Goal: Transaction & Acquisition: Purchase product/service

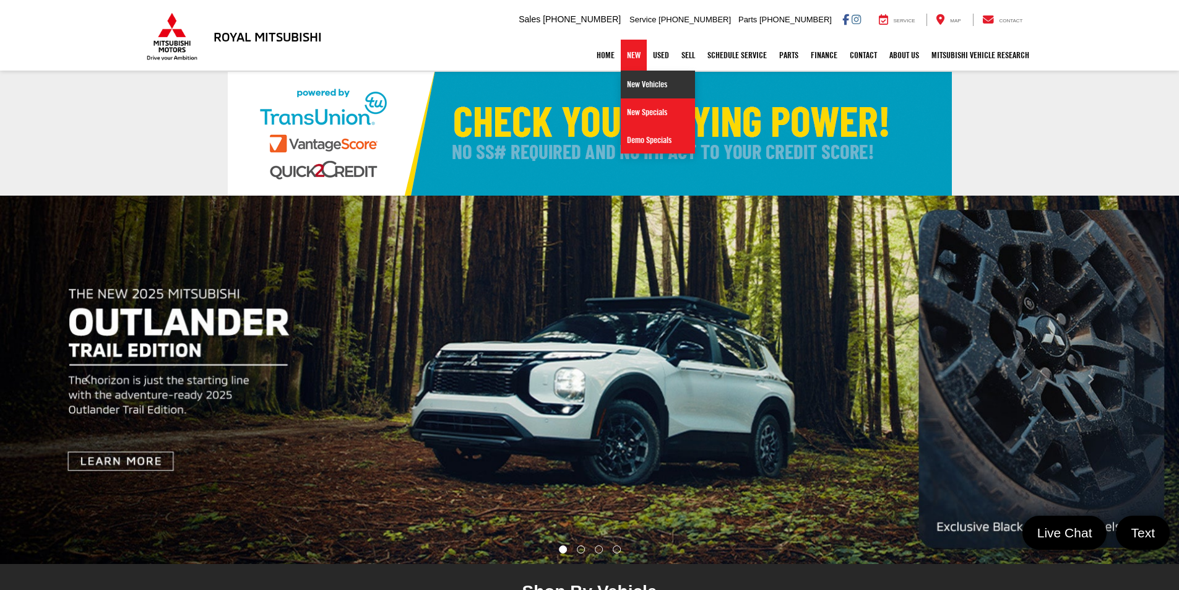
click at [627, 84] on link "New Vehicles" at bounding box center [658, 85] width 74 height 28
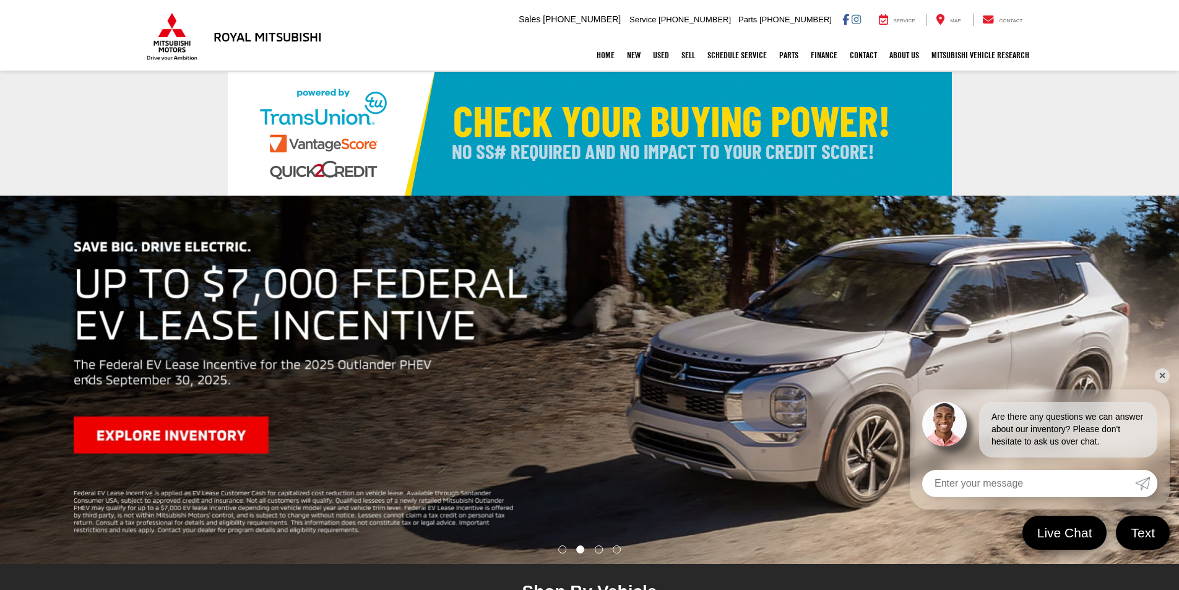
click at [1162, 376] on link "✕" at bounding box center [1162, 375] width 15 height 15
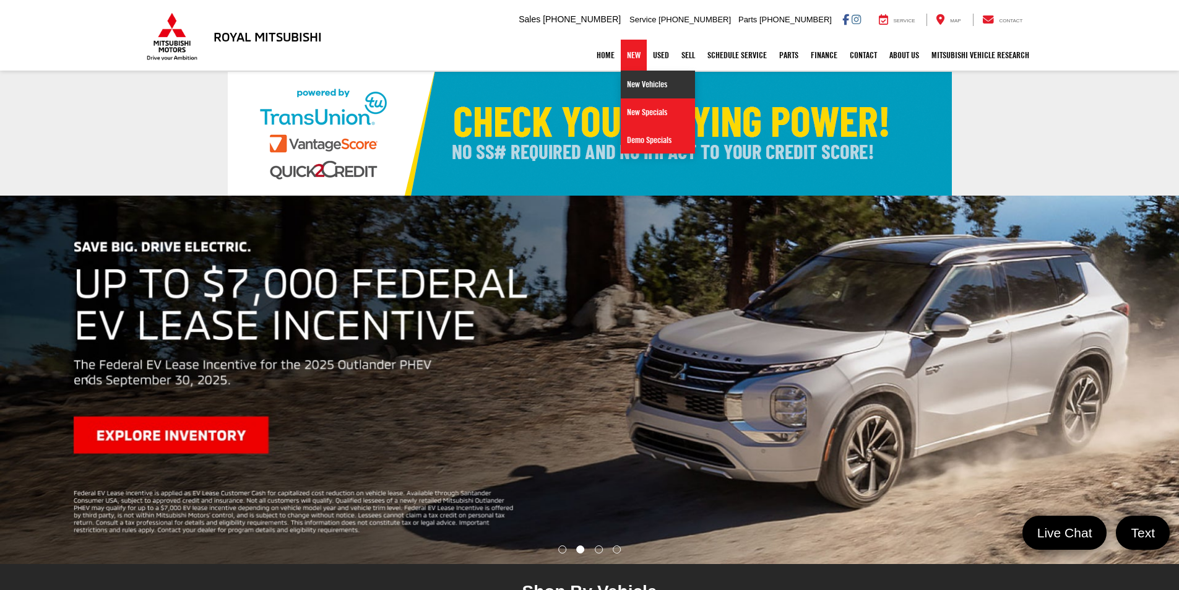
click at [631, 81] on link "New Vehicles" at bounding box center [658, 85] width 74 height 28
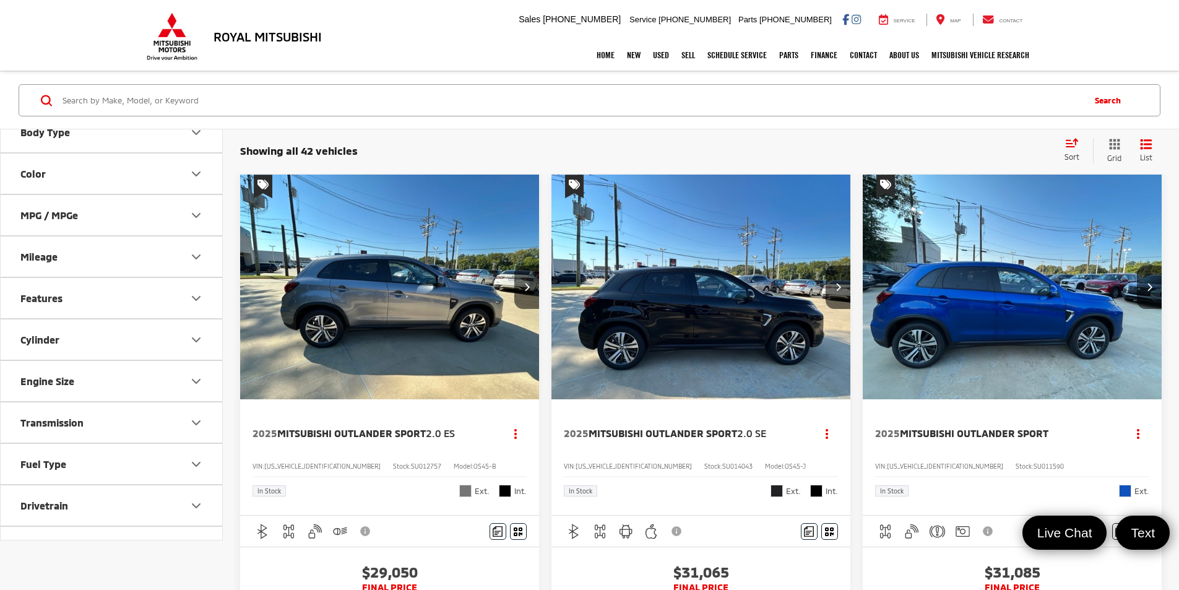
scroll to position [186, 0]
click at [201, 459] on icon "Drivetrain" at bounding box center [196, 462] width 15 height 15
click at [19, 493] on label "4WD (15)" at bounding box center [42, 492] width 54 height 20
checkbox input "true"
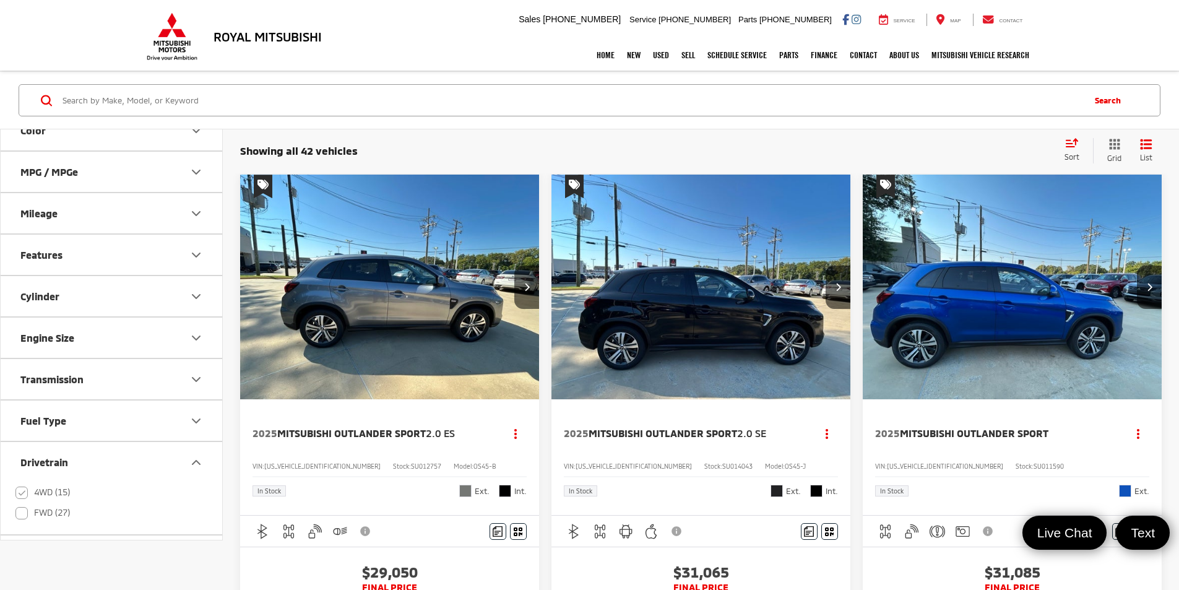
scroll to position [0, 0]
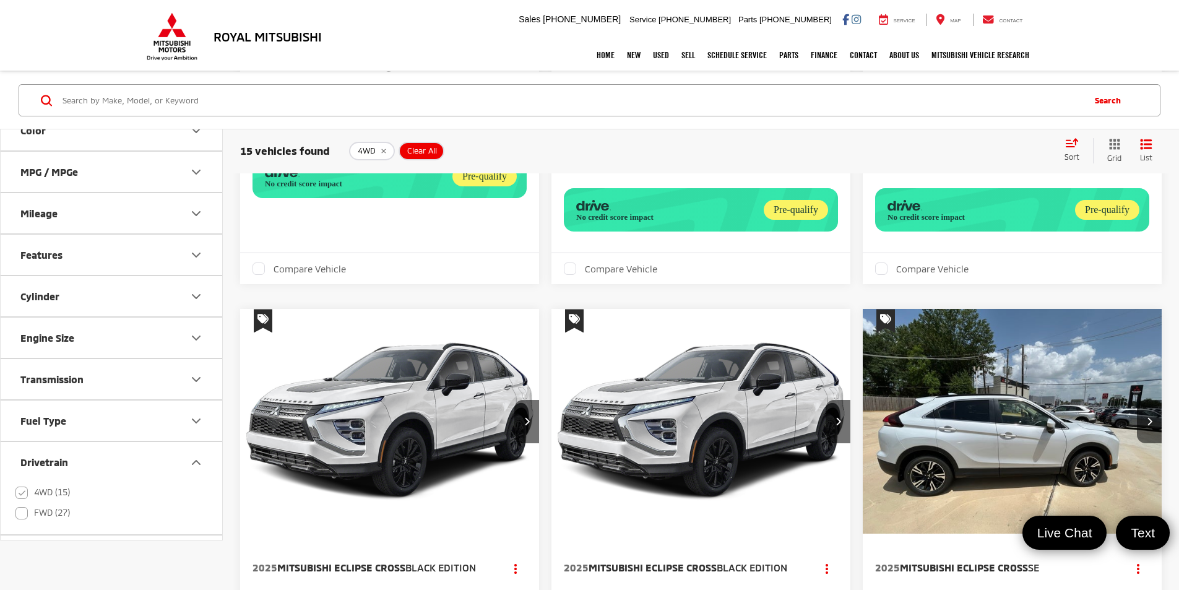
scroll to position [1971, 0]
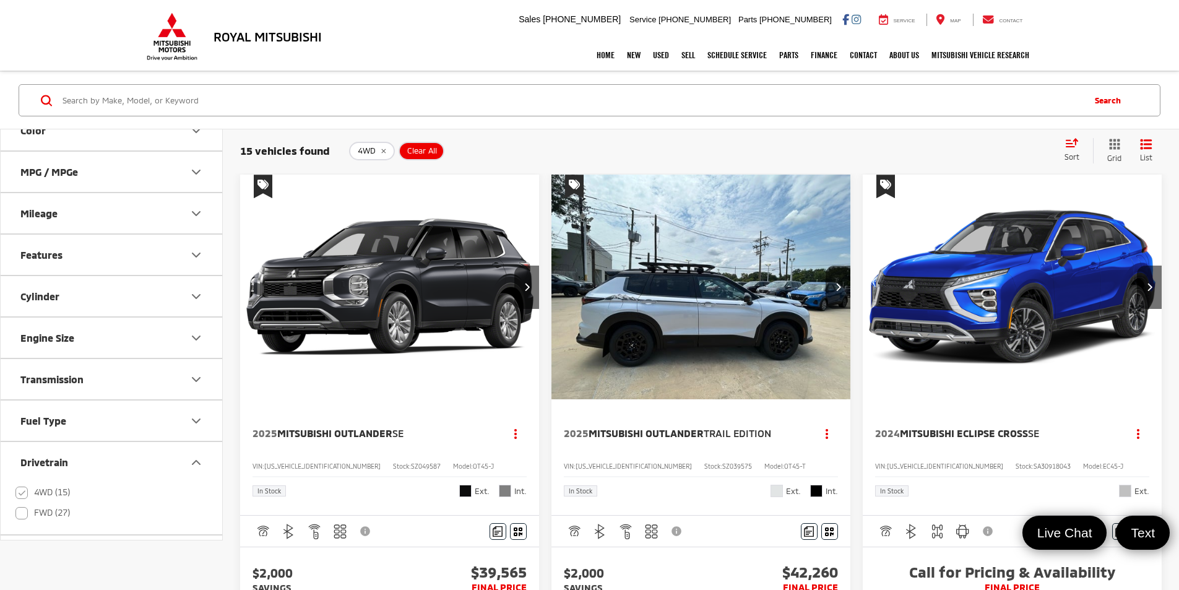
click at [579, 253] on img "2025 Mitsubishi Outlander Trail Edition 0" at bounding box center [701, 288] width 301 height 226
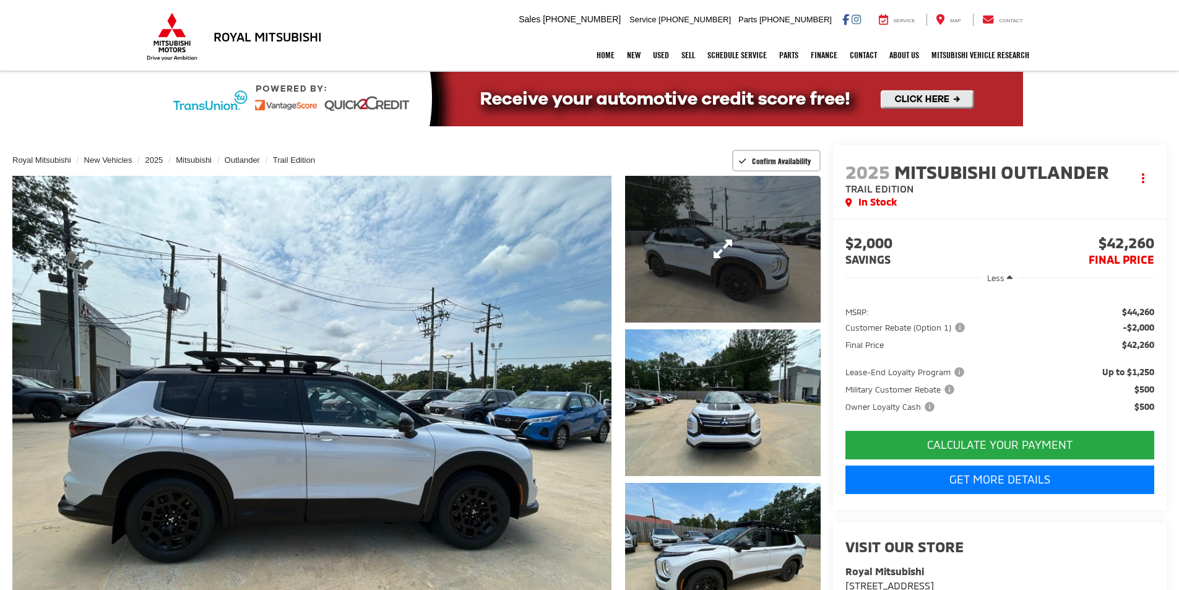
click at [682, 266] on link "Expand Photo 1" at bounding box center [723, 249] width 196 height 147
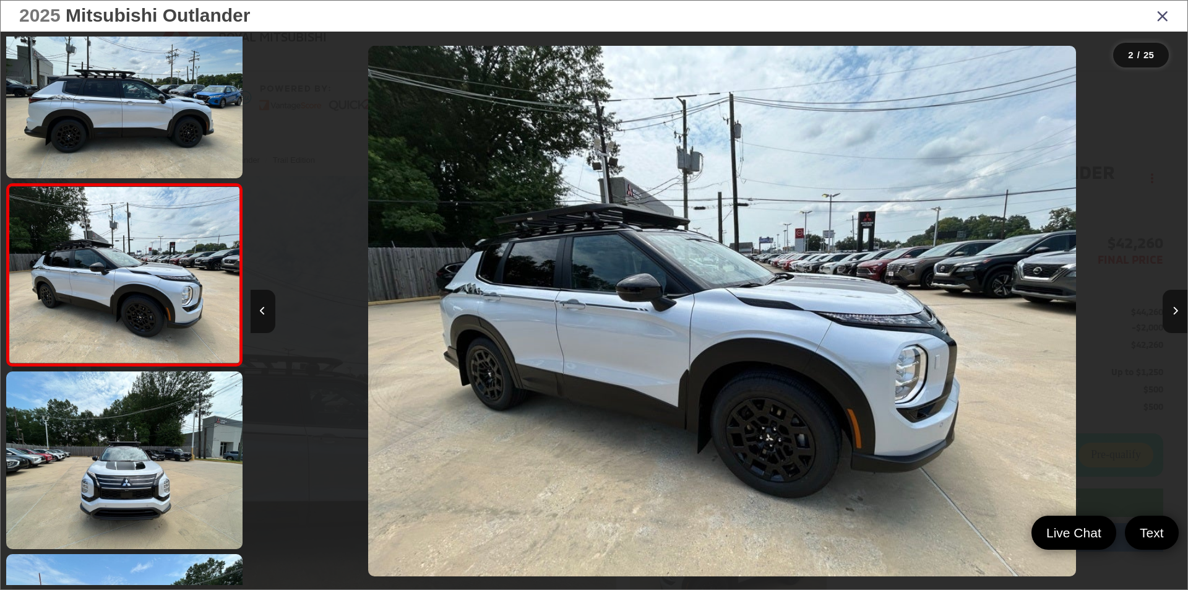
scroll to position [0, 937]
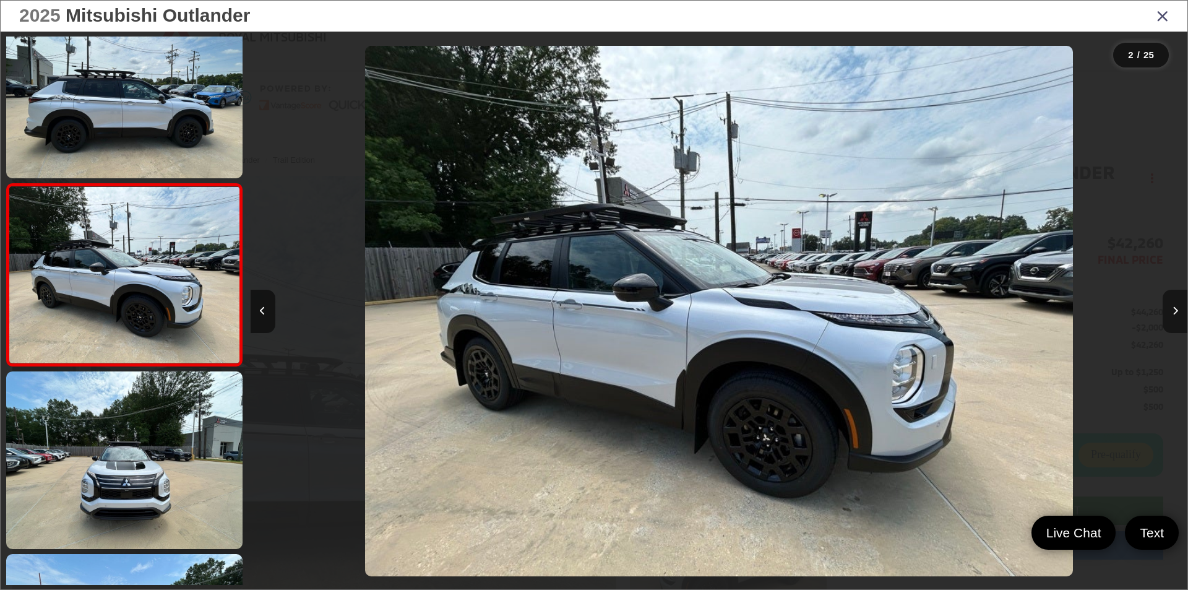
click at [1179, 316] on button "Next image" at bounding box center [1175, 311] width 25 height 43
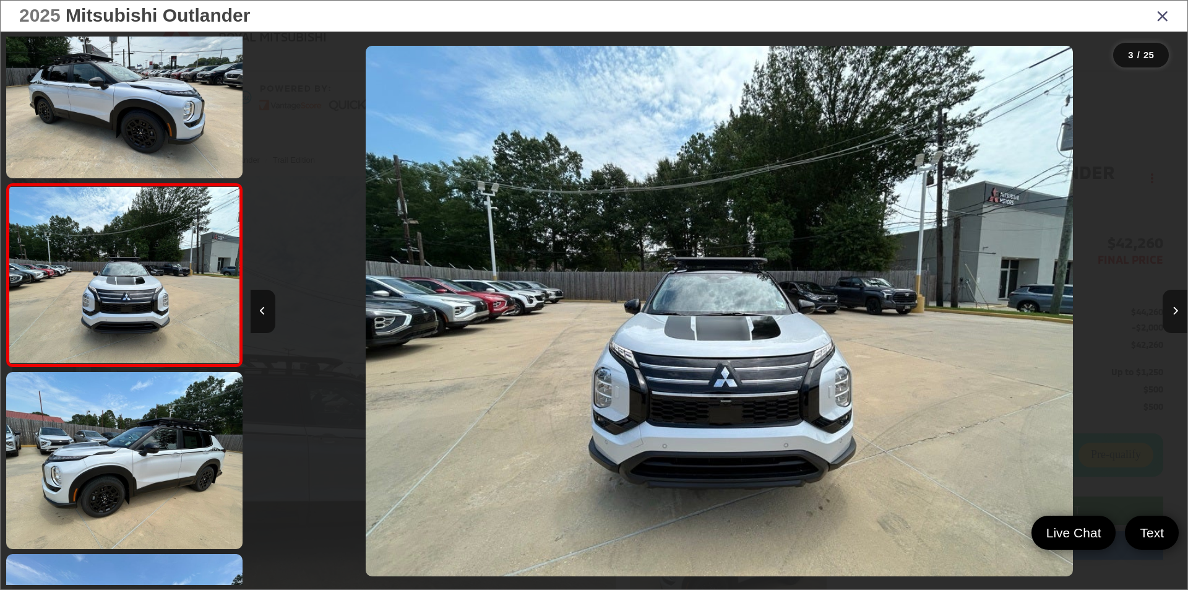
scroll to position [0, 1875]
click at [1179, 316] on button "Next image" at bounding box center [1175, 311] width 25 height 43
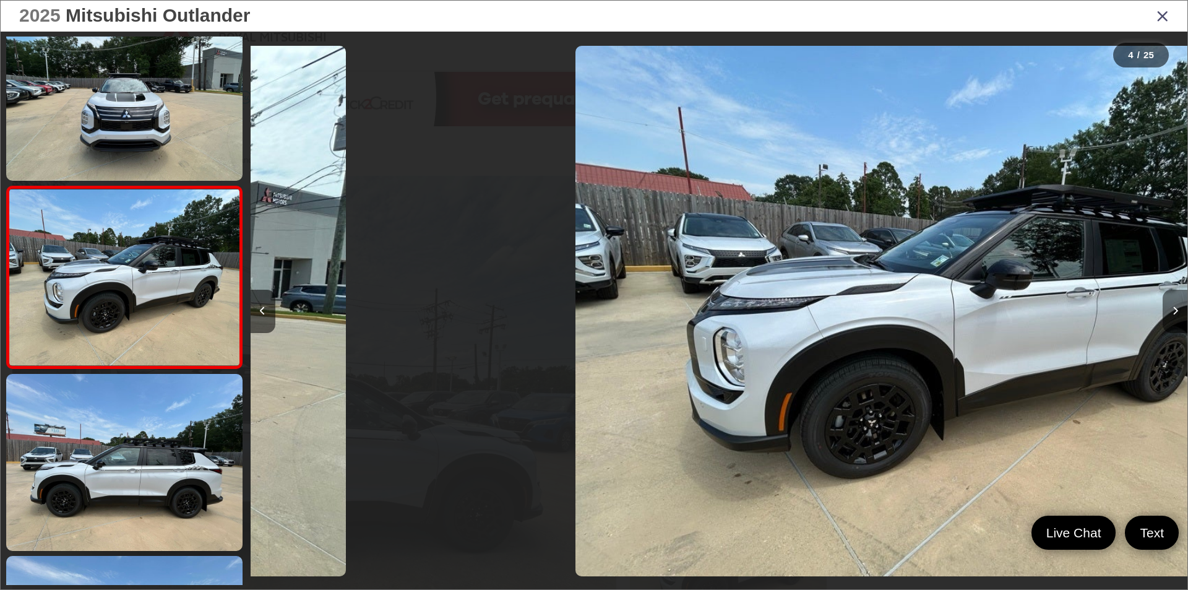
scroll to position [400, 0]
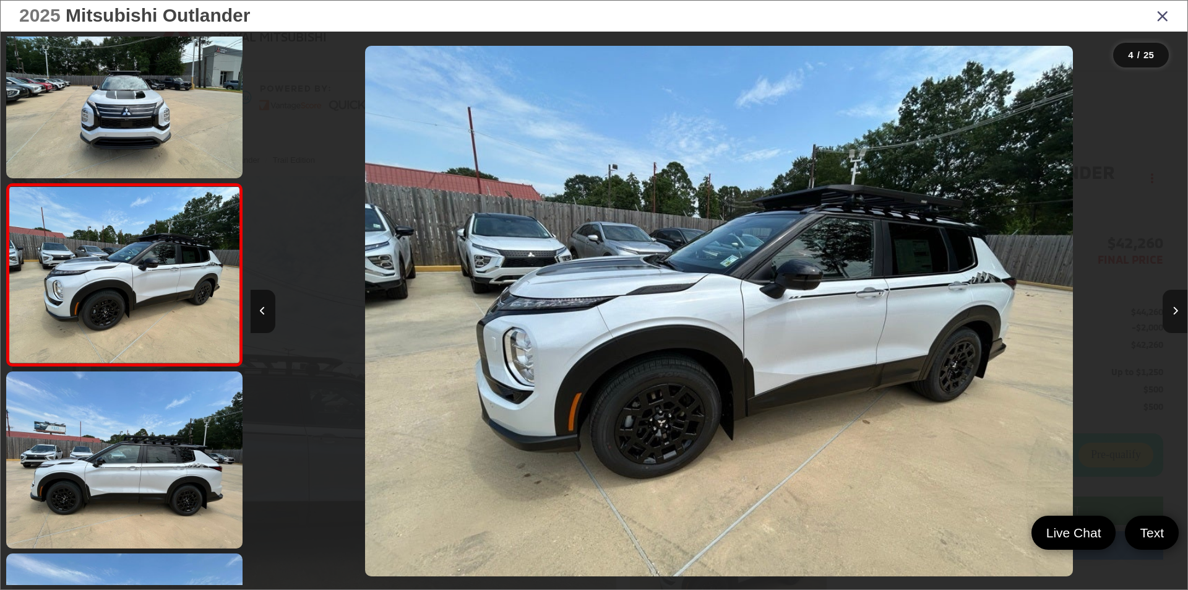
click at [1179, 316] on button "Next image" at bounding box center [1175, 311] width 25 height 43
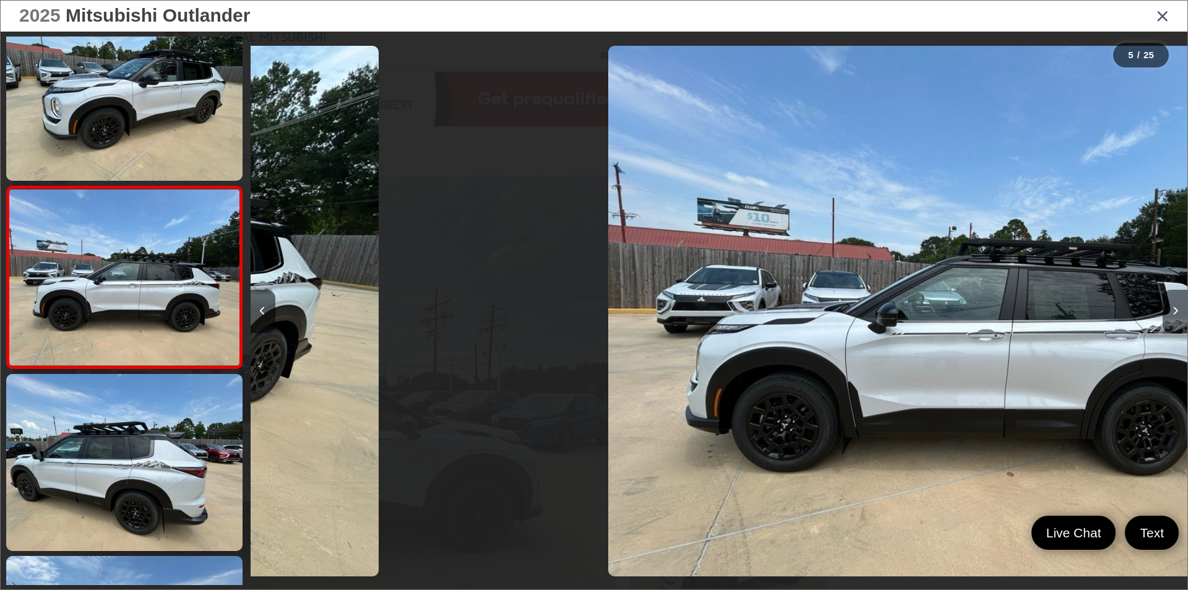
scroll to position [582, 0]
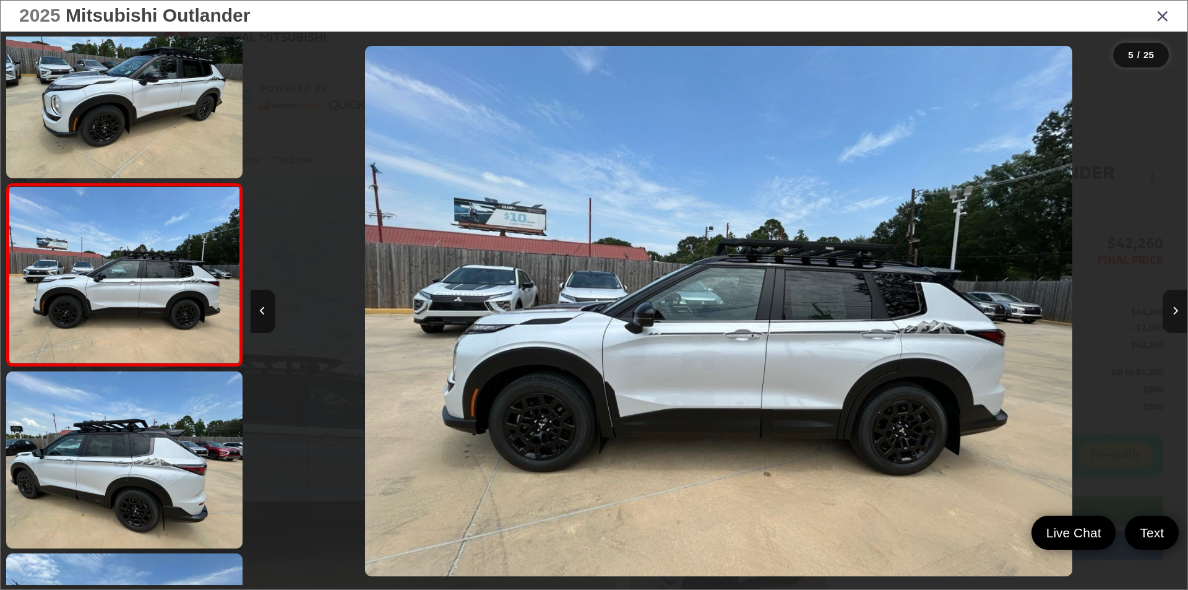
click at [1179, 316] on button "Next image" at bounding box center [1175, 311] width 25 height 43
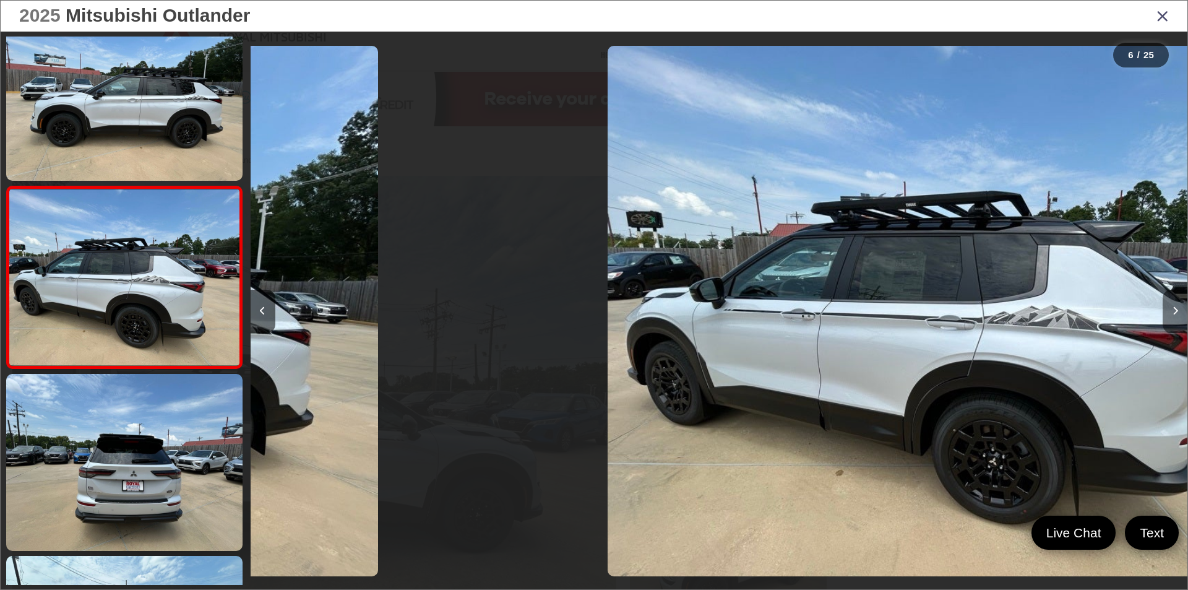
scroll to position [764, 0]
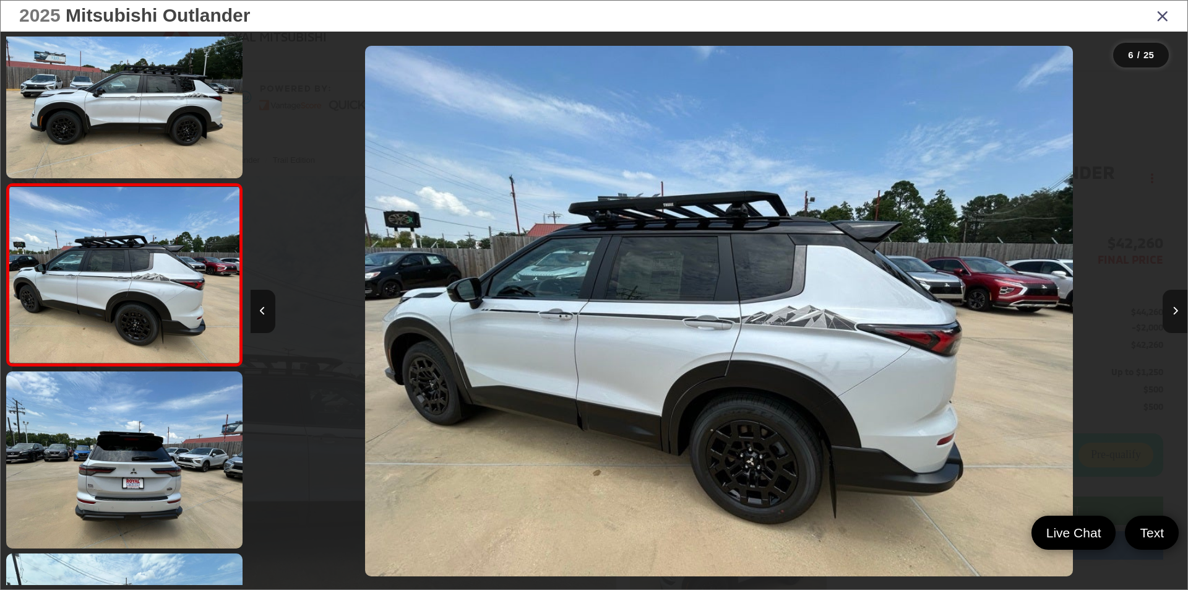
click at [1179, 316] on button "Next image" at bounding box center [1175, 311] width 25 height 43
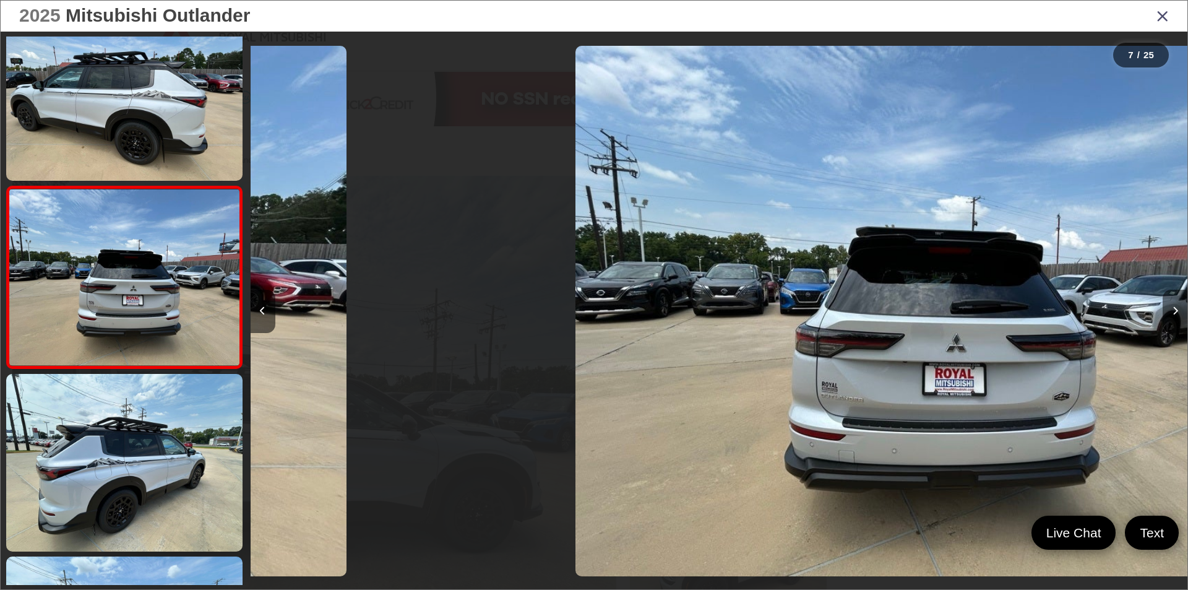
scroll to position [946, 0]
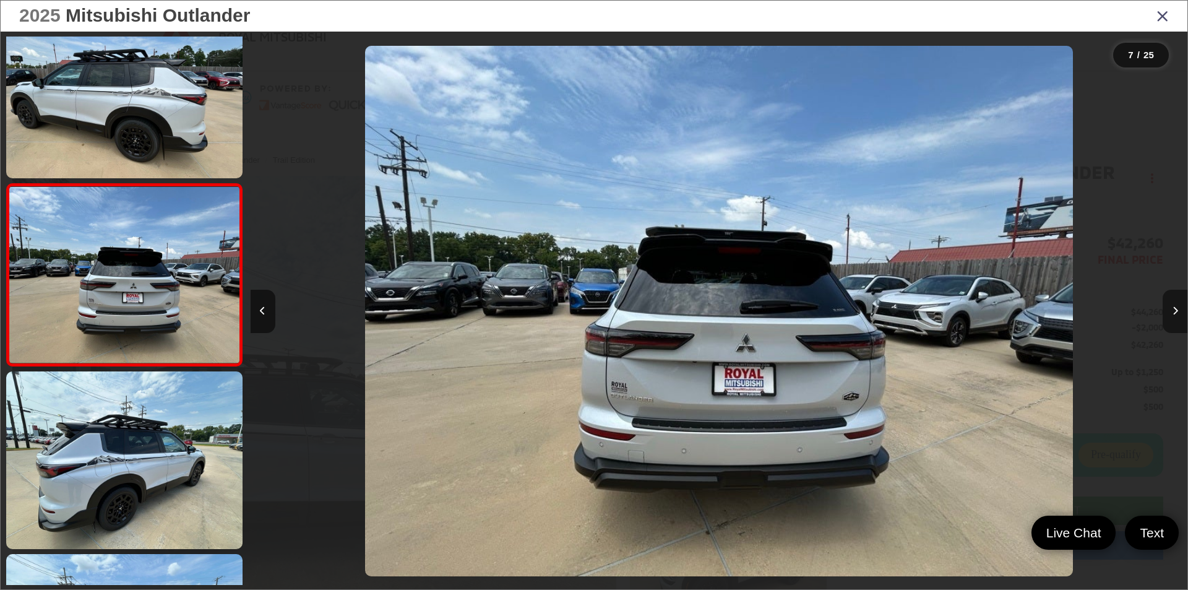
click at [1178, 314] on icon "Next image" at bounding box center [1176, 310] width 6 height 9
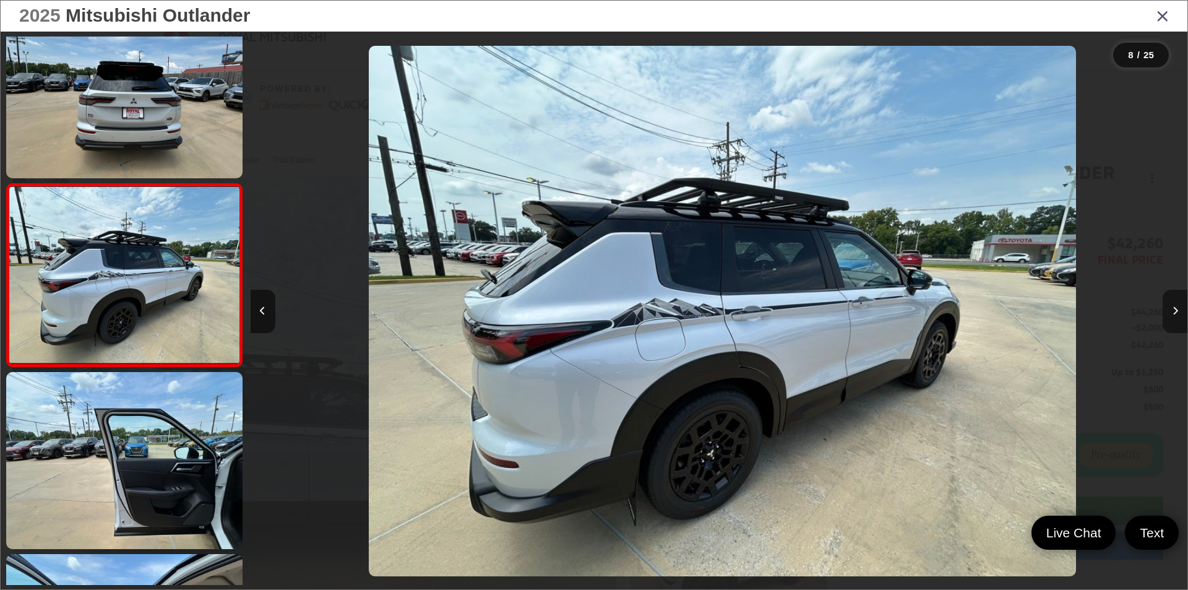
scroll to position [0, 6562]
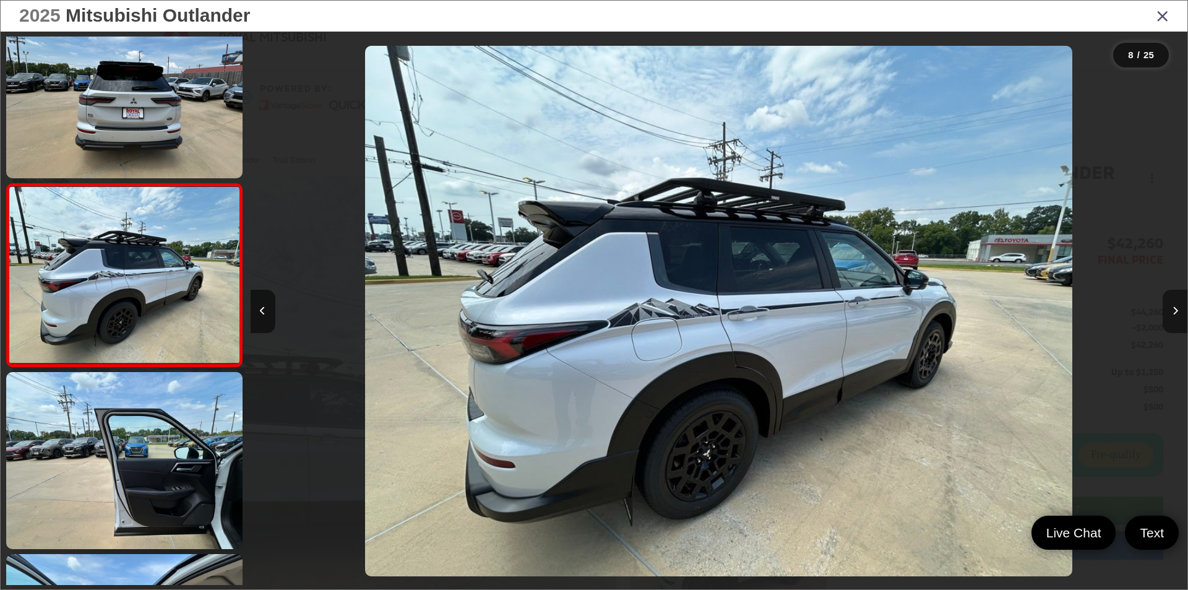
click at [1179, 314] on button "Next image" at bounding box center [1175, 311] width 25 height 43
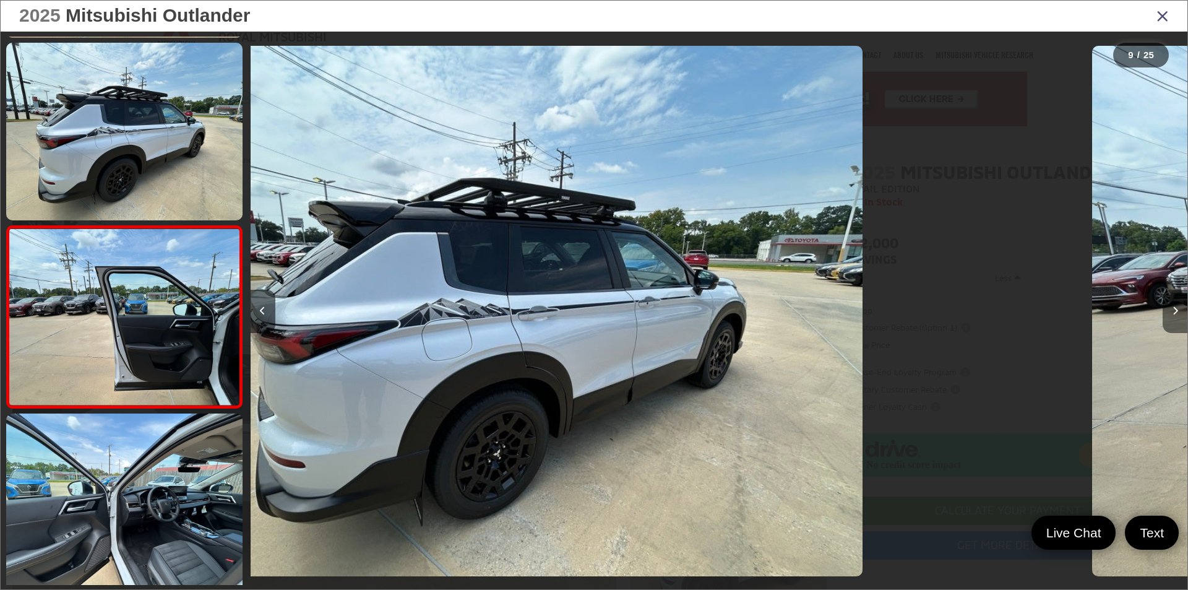
scroll to position [0, 0]
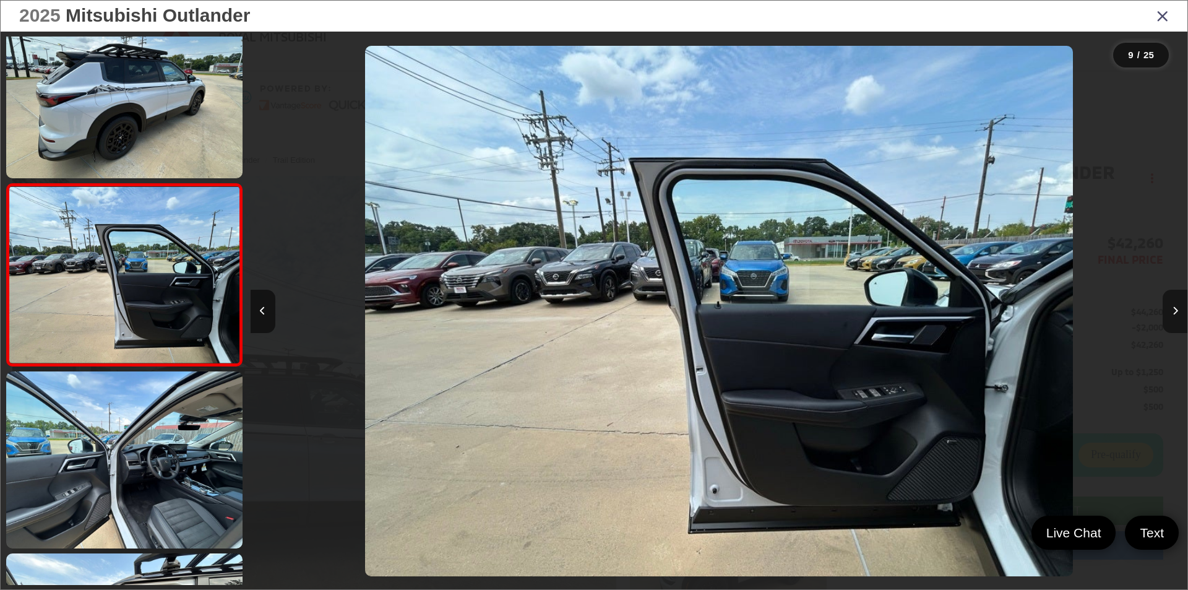
click at [1179, 314] on button "Next image" at bounding box center [1175, 311] width 25 height 43
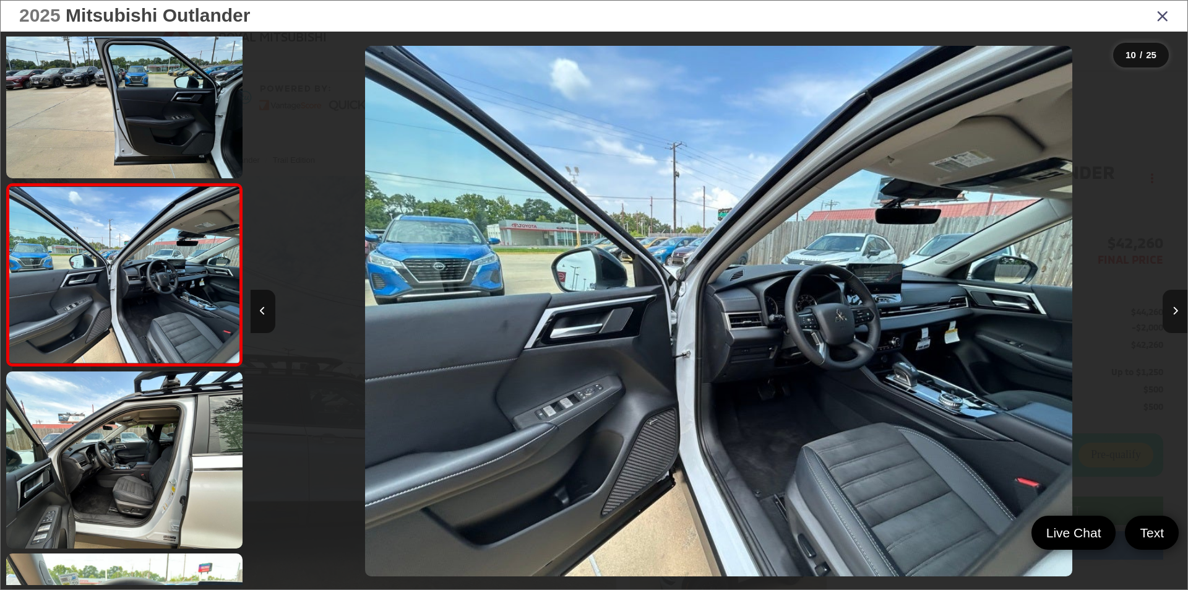
click at [1179, 314] on button "Next image" at bounding box center [1175, 311] width 25 height 43
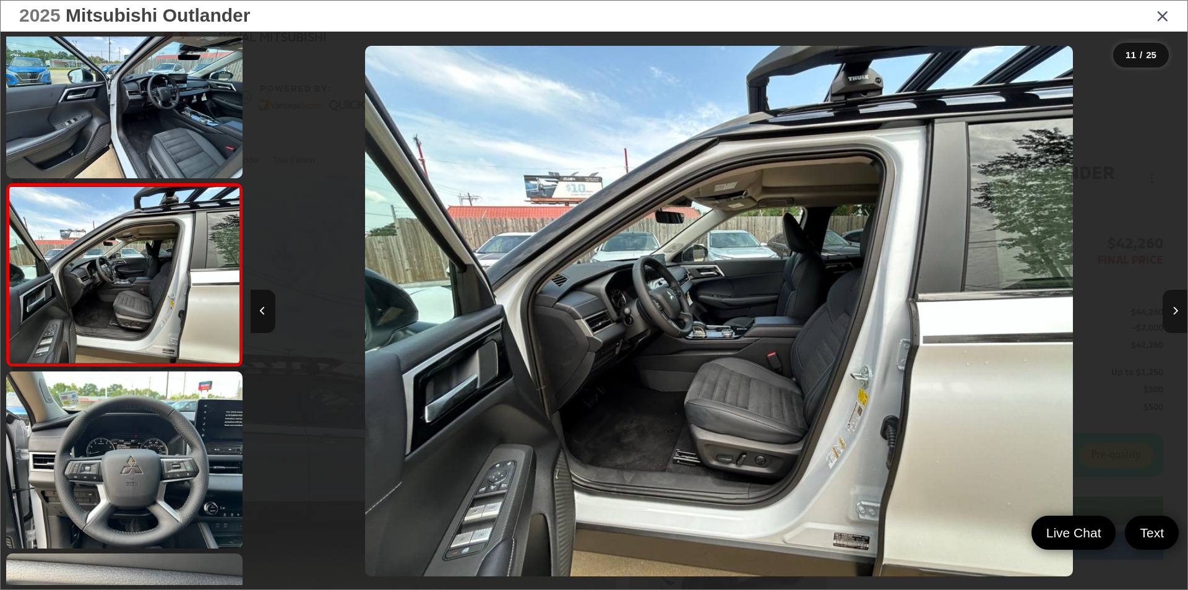
click at [1179, 314] on button "Next image" at bounding box center [1175, 311] width 25 height 43
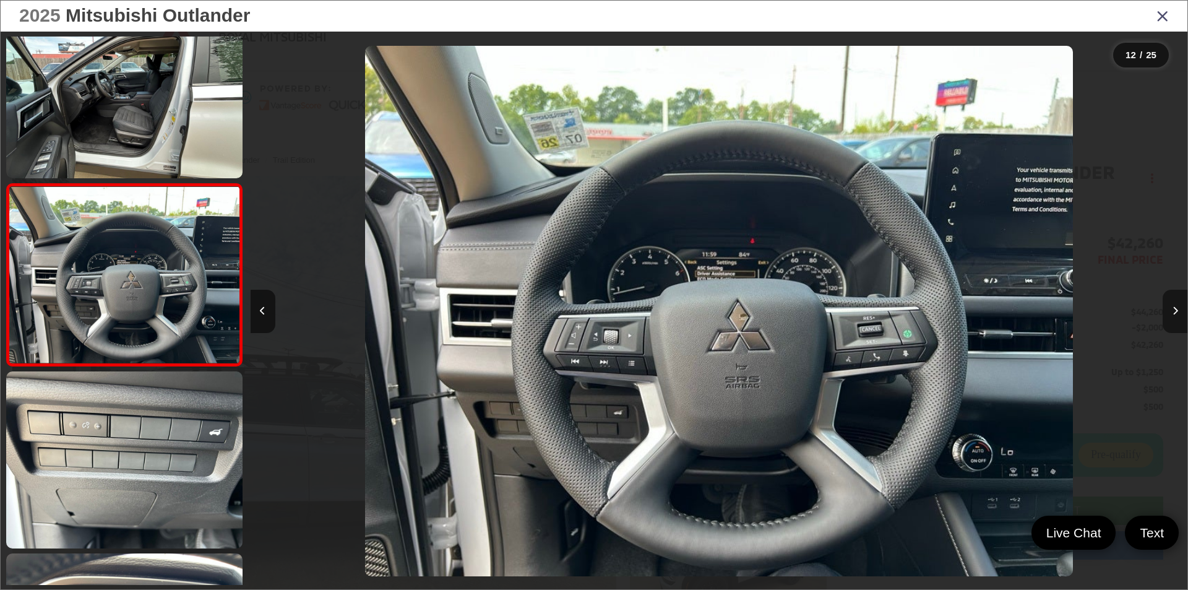
click at [1179, 314] on button "Next image" at bounding box center [1175, 311] width 25 height 43
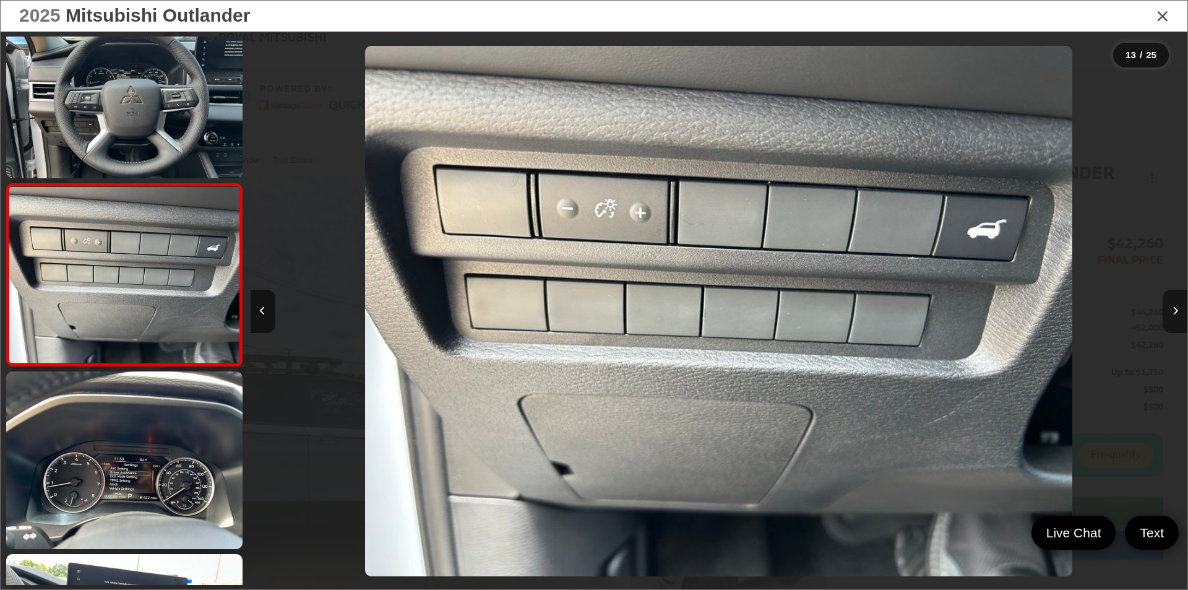
click at [1179, 314] on button "Next image" at bounding box center [1175, 311] width 25 height 43
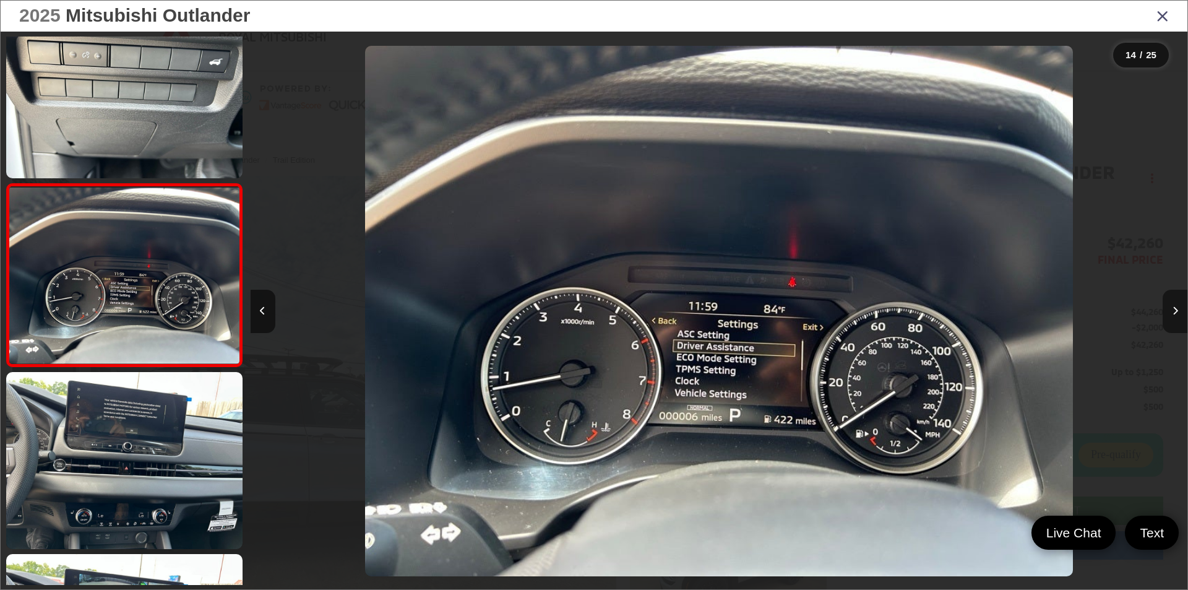
click at [1179, 314] on button "Next image" at bounding box center [1175, 311] width 25 height 43
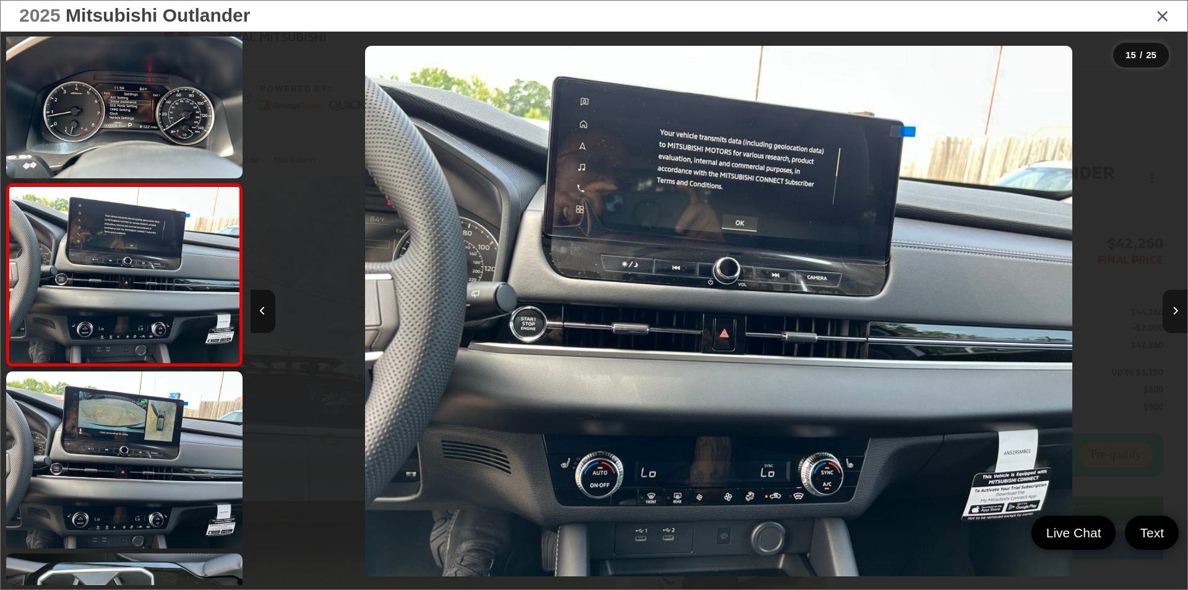
click at [1179, 314] on button "Next image" at bounding box center [1175, 311] width 25 height 43
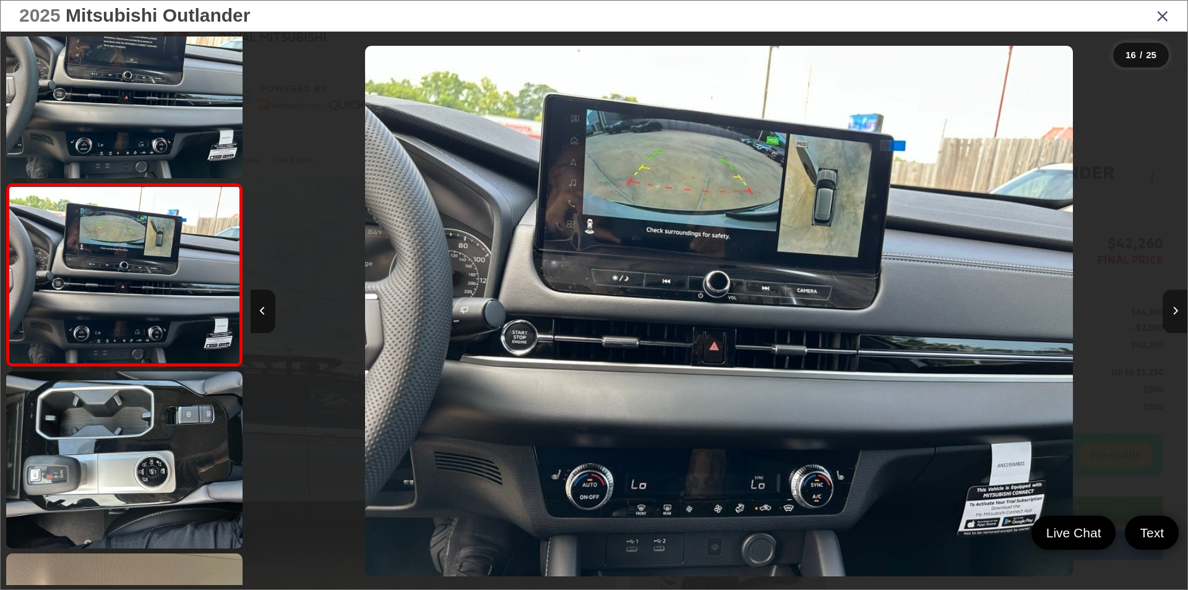
click at [1179, 314] on button "Next image" at bounding box center [1175, 311] width 25 height 43
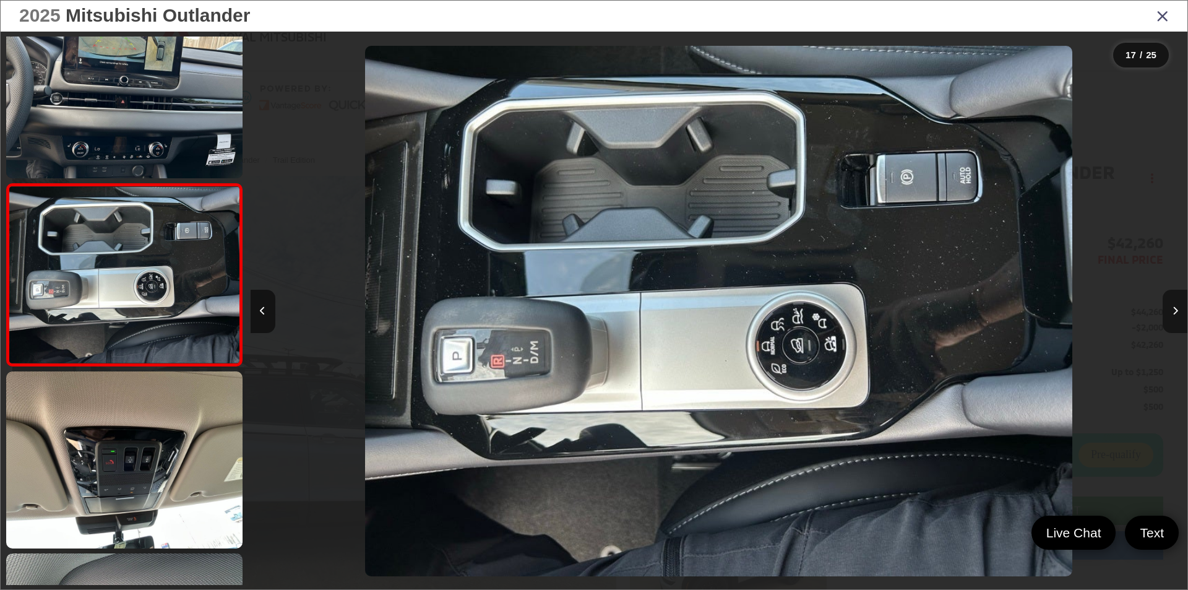
click at [1179, 314] on button "Next image" at bounding box center [1175, 311] width 25 height 43
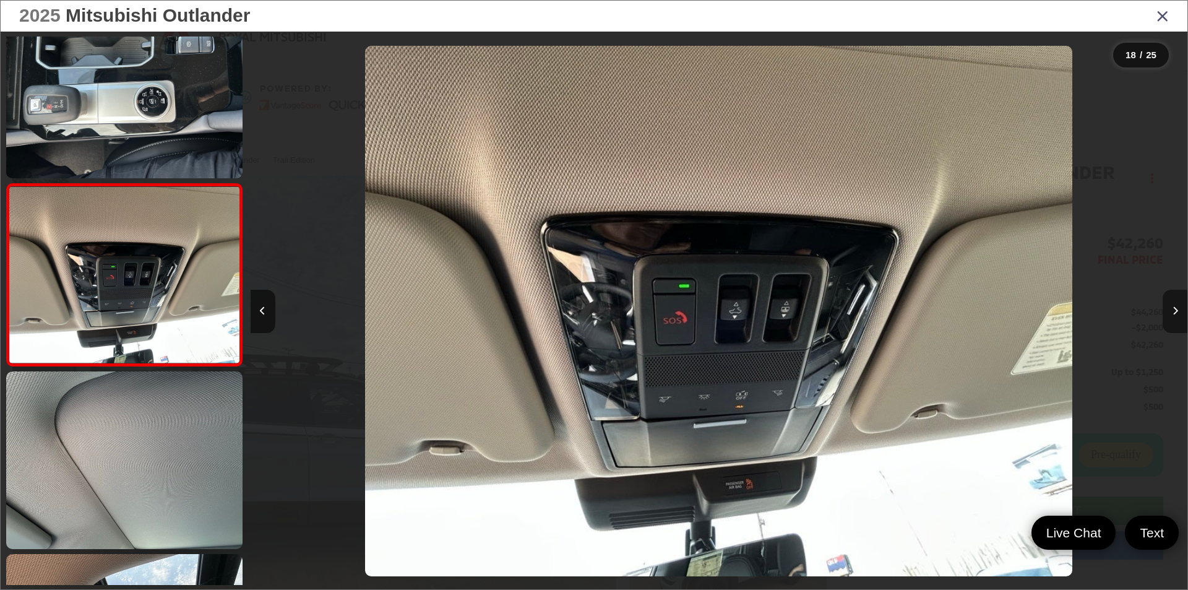
click at [1179, 314] on button "Next image" at bounding box center [1175, 311] width 25 height 43
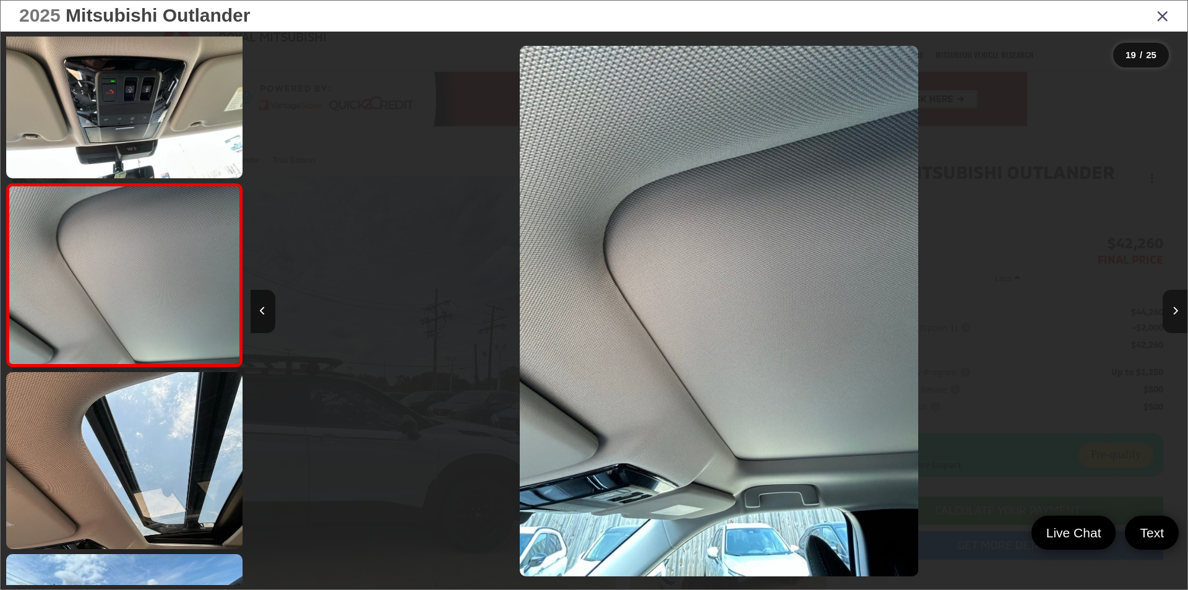
click at [1179, 314] on button "Next image" at bounding box center [1175, 311] width 25 height 43
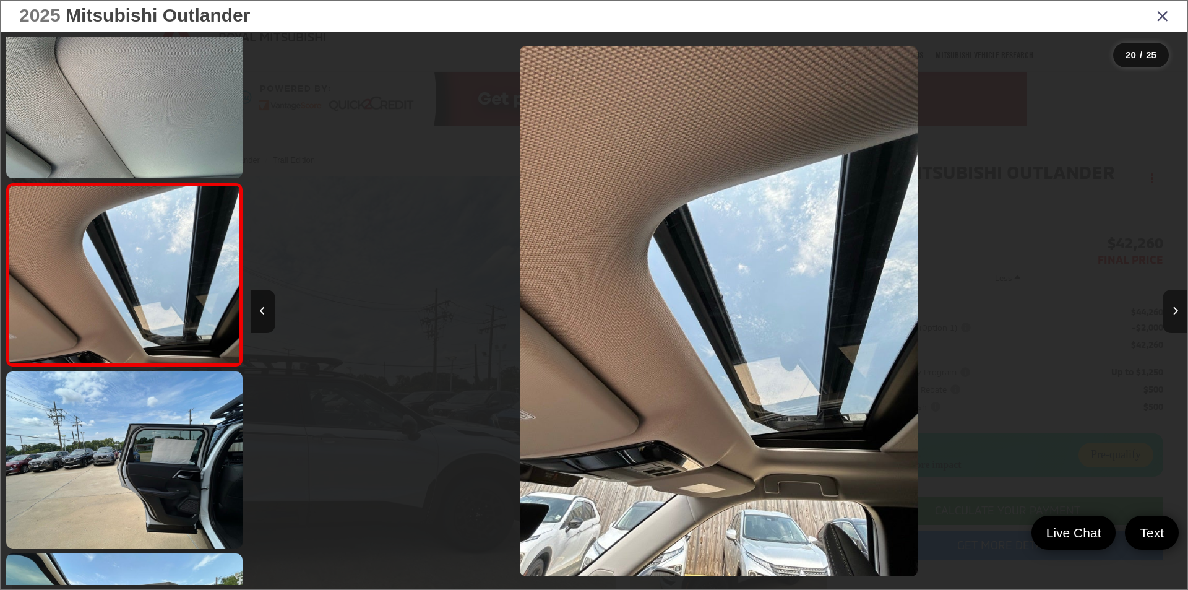
click at [1179, 314] on button "Next image" at bounding box center [1175, 311] width 25 height 43
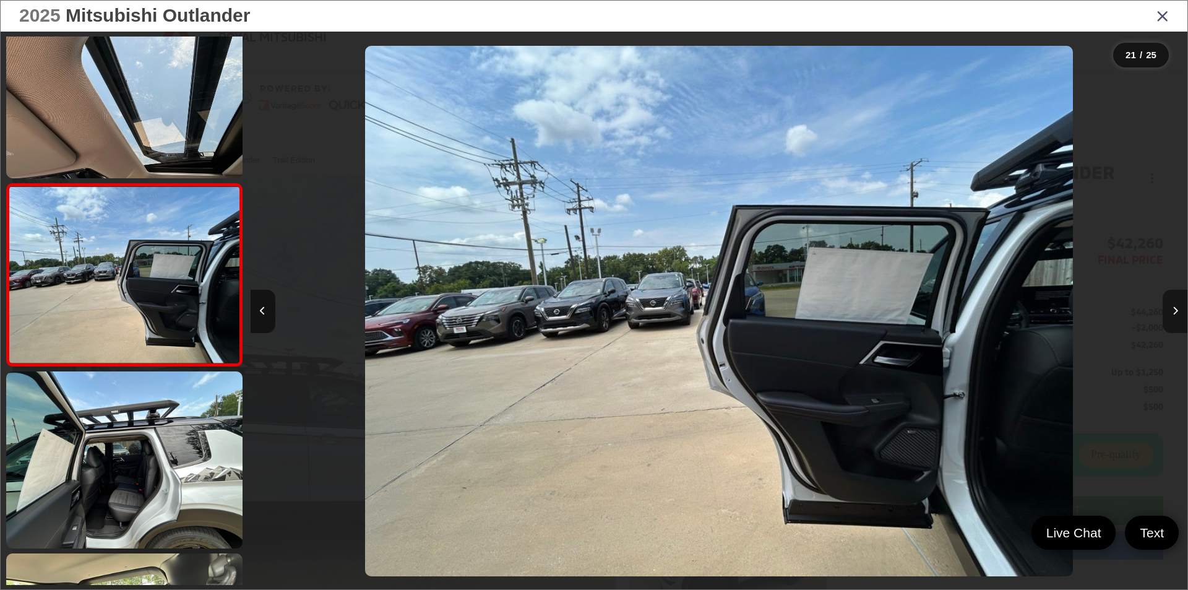
click at [1179, 314] on button "Next image" at bounding box center [1175, 311] width 25 height 43
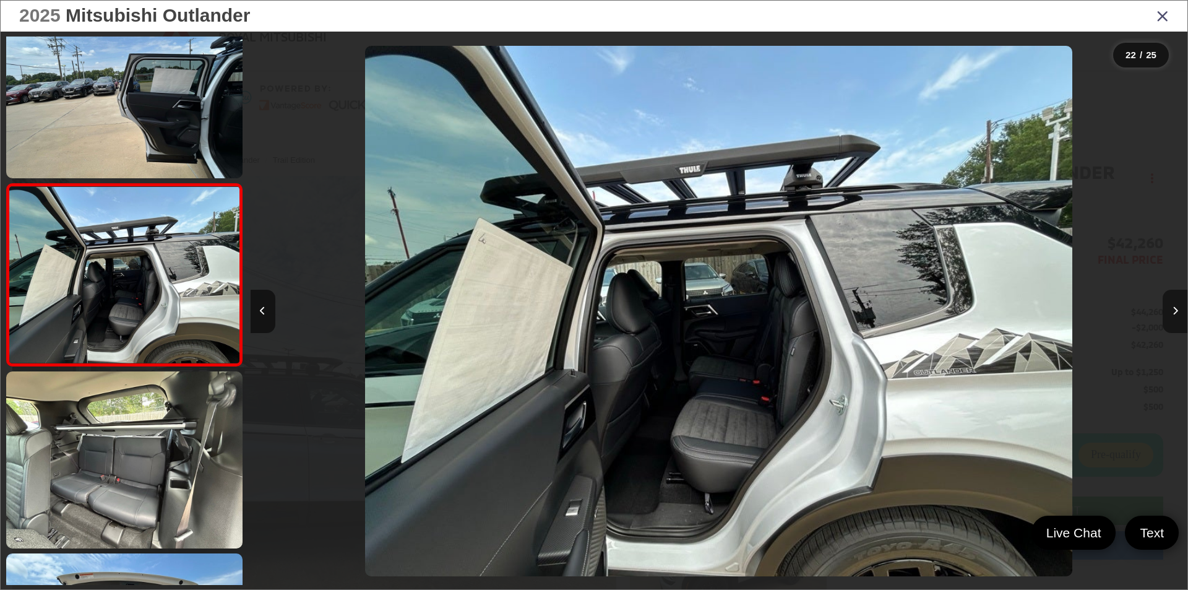
click at [1179, 314] on button "Next image" at bounding box center [1175, 311] width 25 height 43
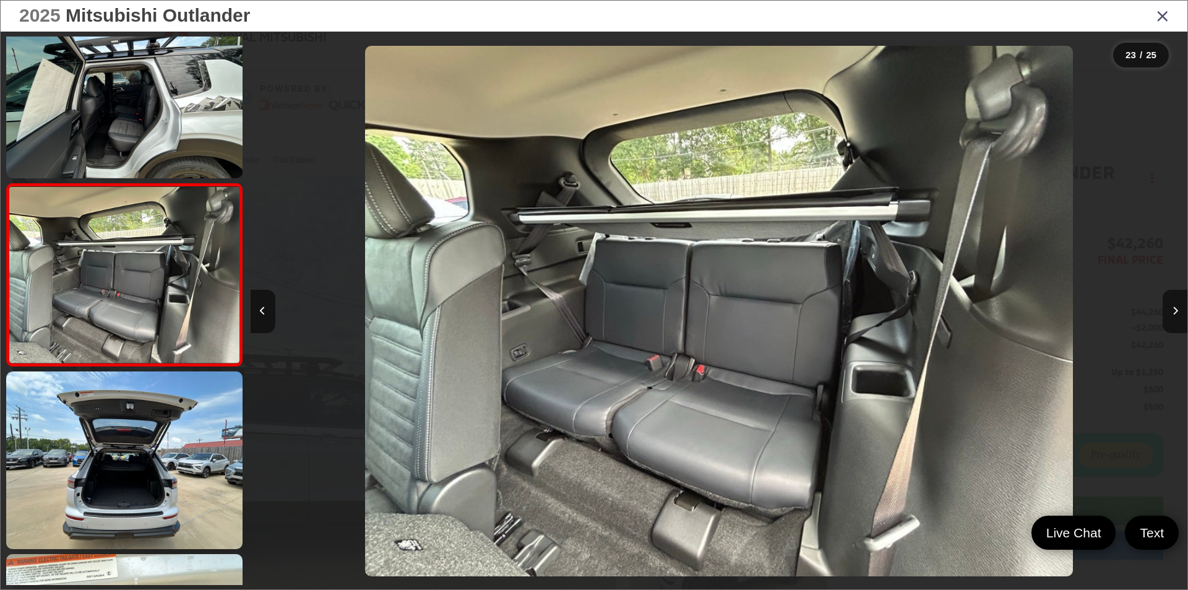
click at [1165, 18] on icon "Close gallery" at bounding box center [1163, 15] width 12 height 16
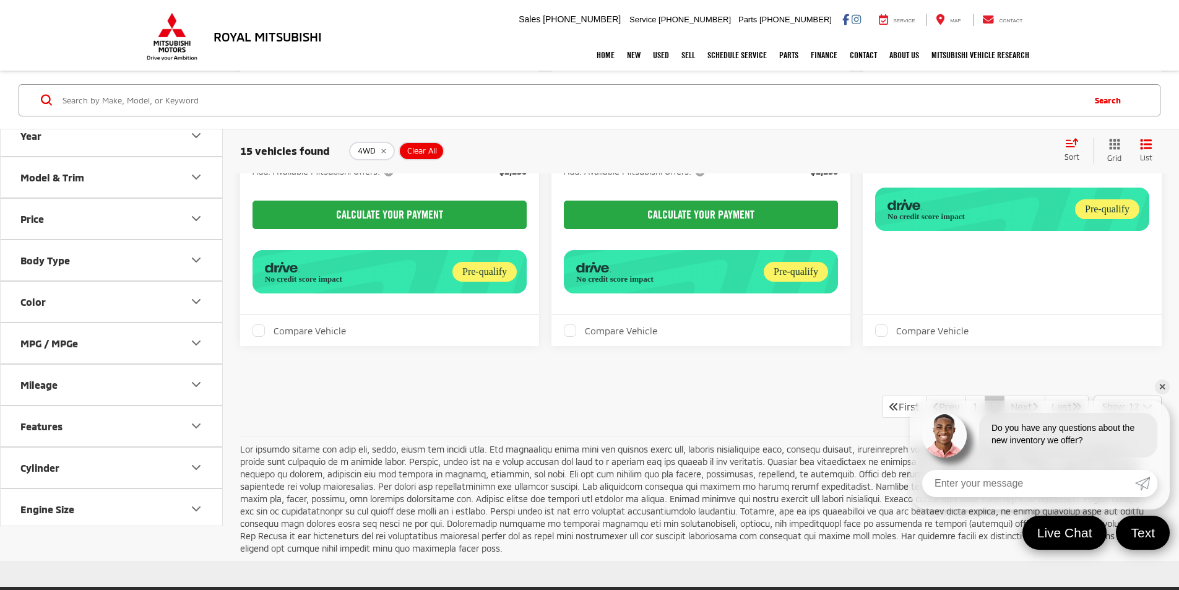
scroll to position [556, 0]
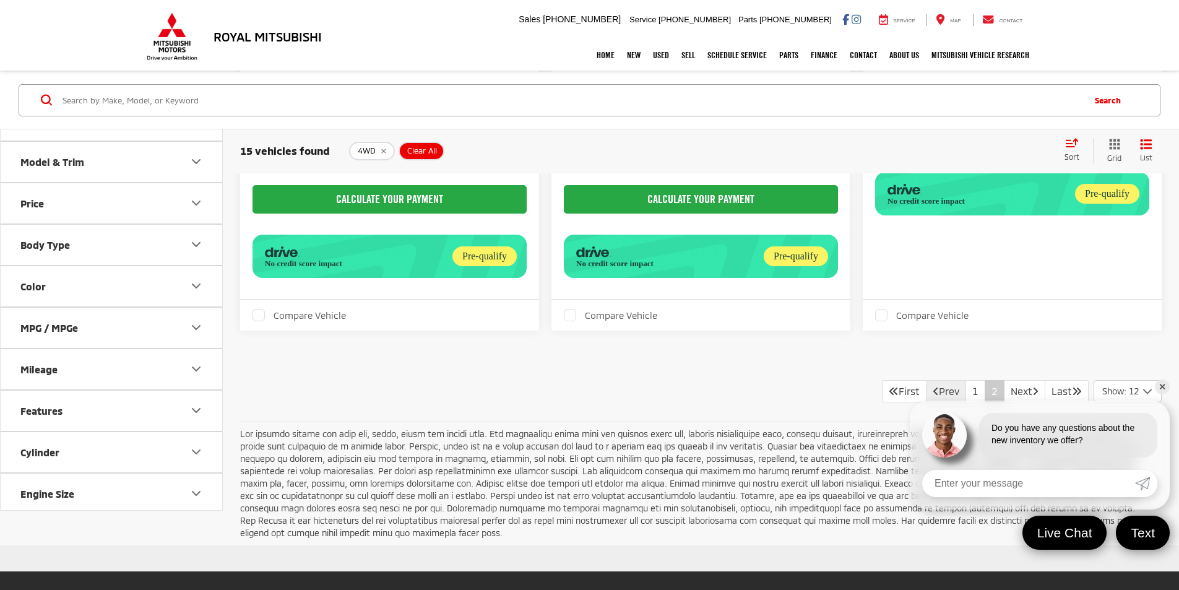
click at [940, 380] on link "Prev" at bounding box center [946, 391] width 40 height 22
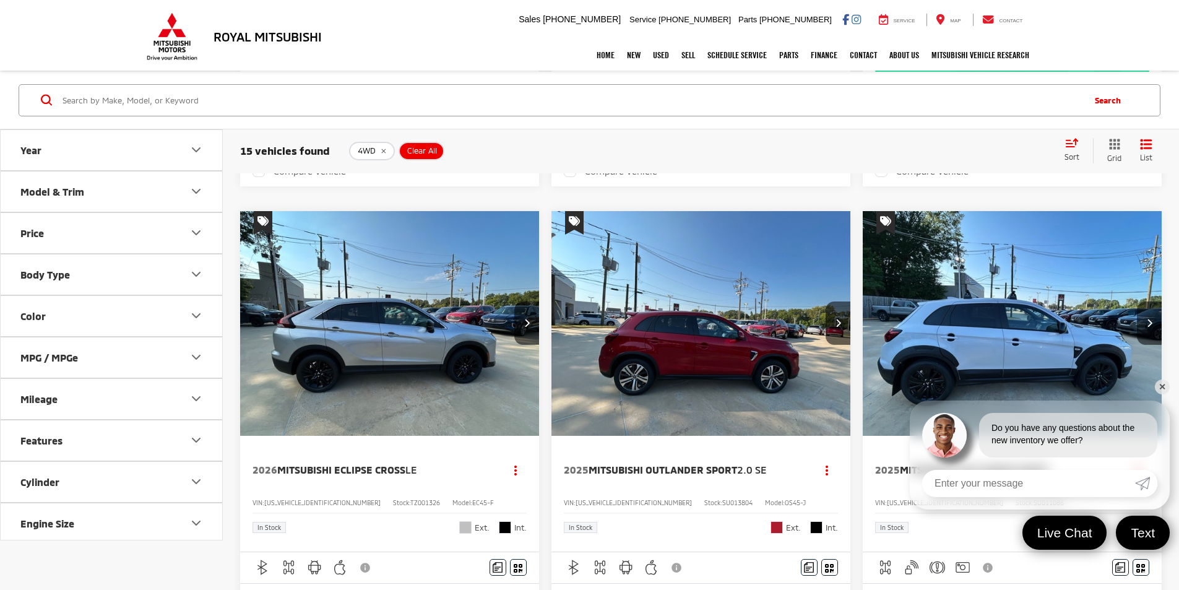
scroll to position [693, 0]
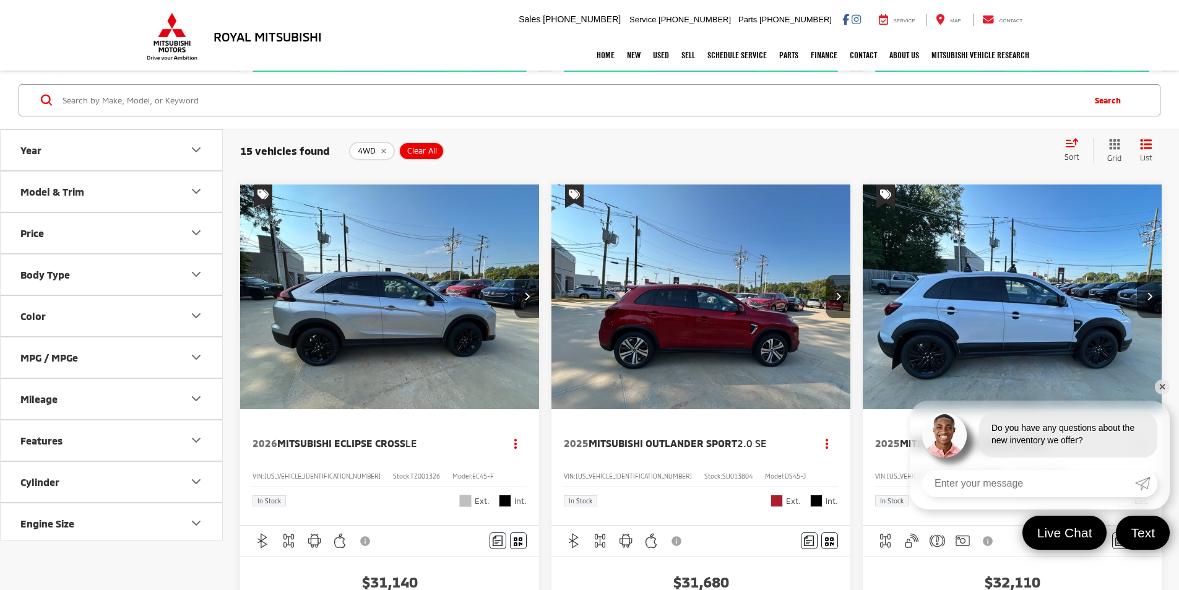
click at [1162, 386] on link "✕" at bounding box center [1162, 386] width 15 height 15
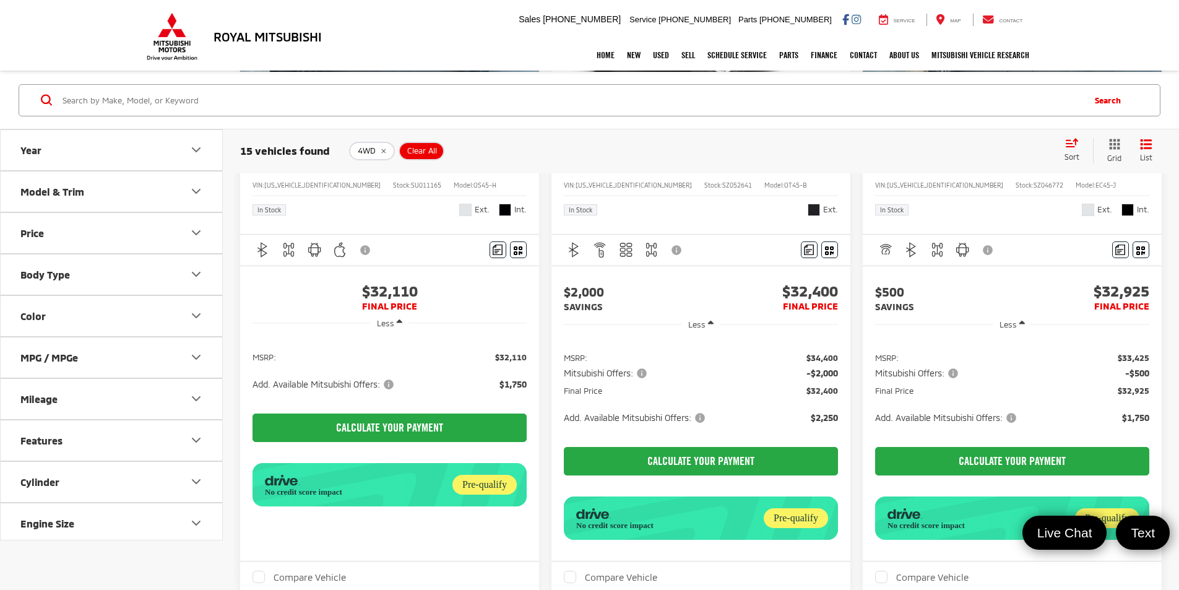
scroll to position [1600, 0]
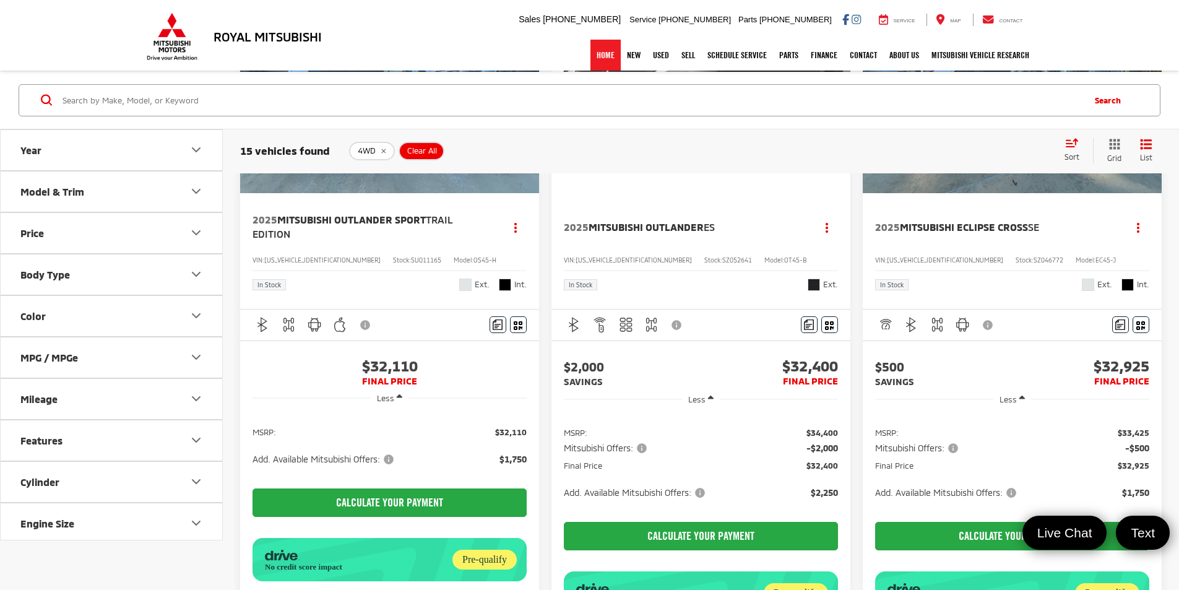
click at [593, 55] on link "Home" at bounding box center [605, 55] width 30 height 31
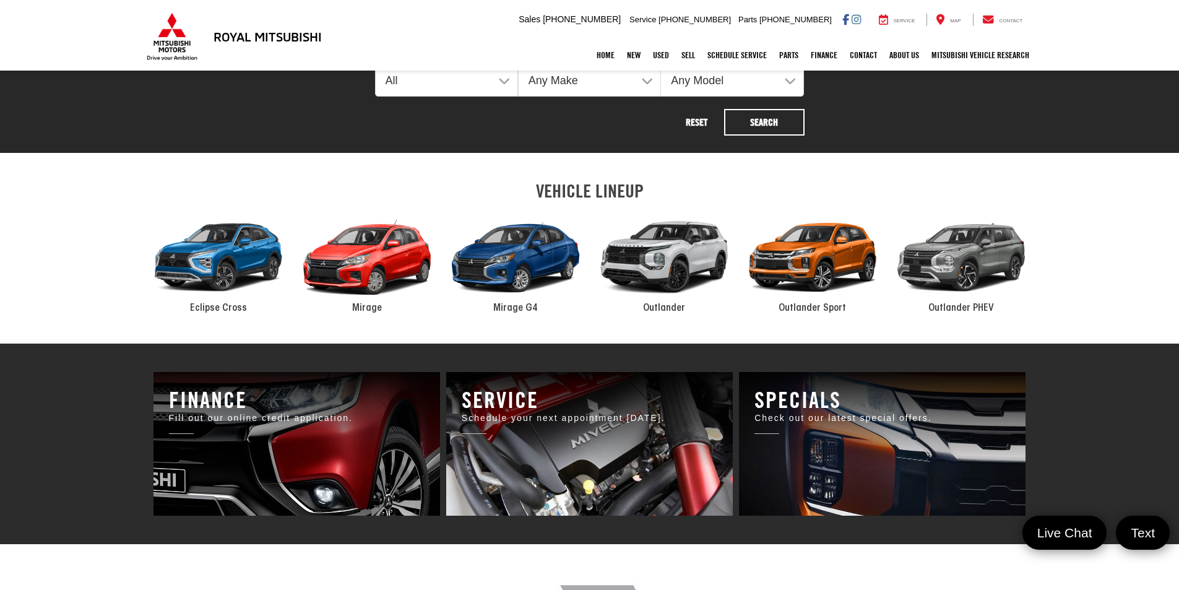
scroll to position [681, 0]
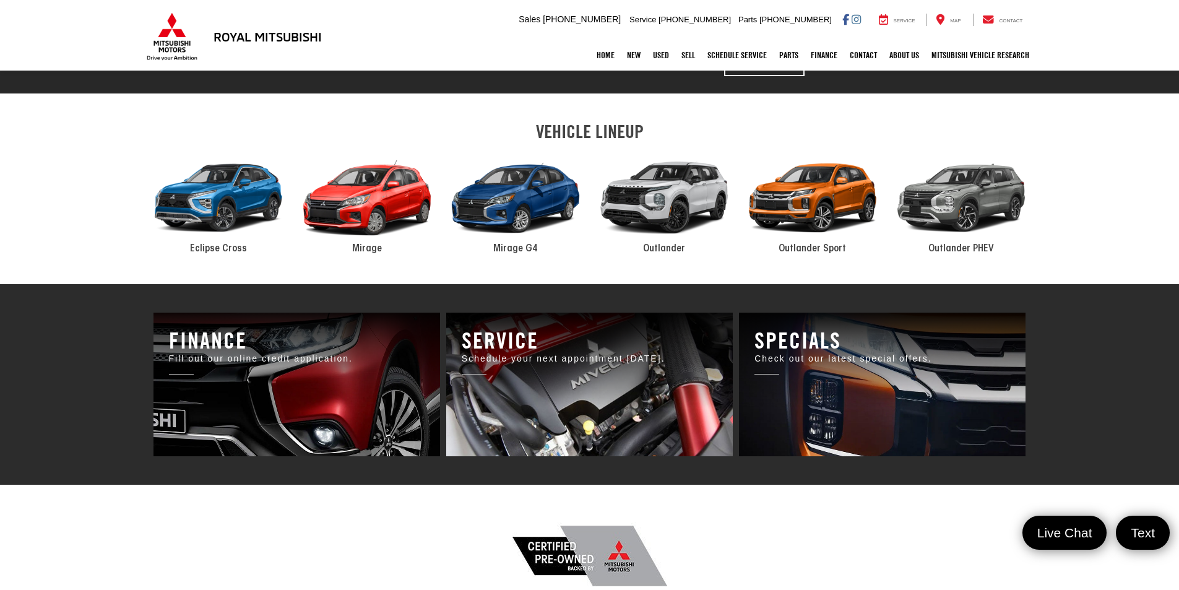
click at [660, 184] on div "2024 Mitsubishi Outlander" at bounding box center [664, 198] width 149 height 100
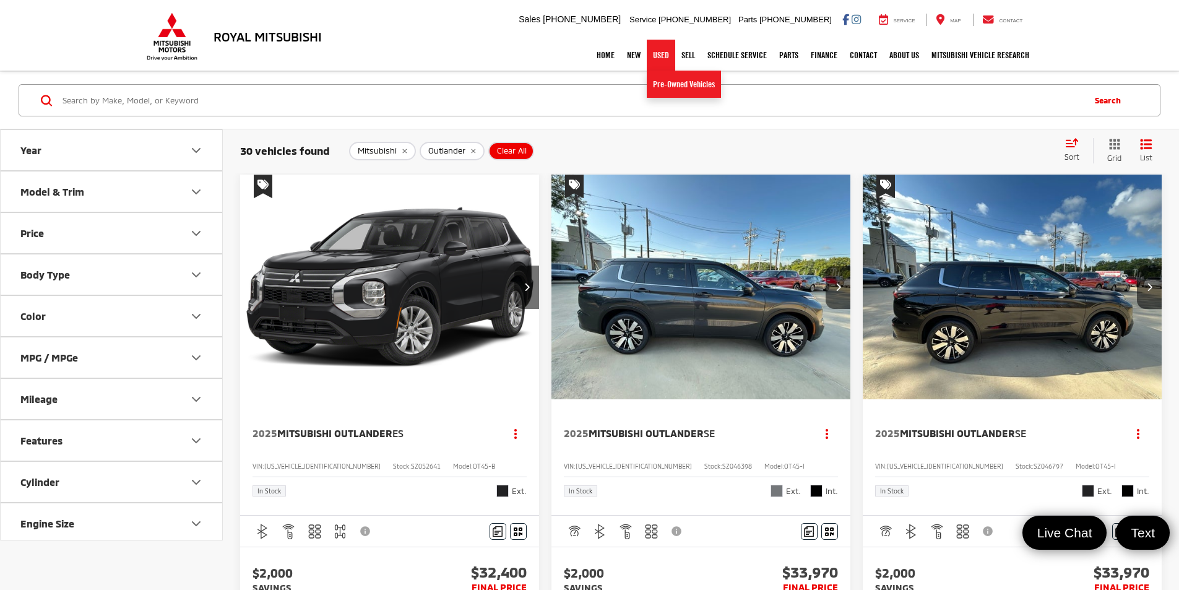
click at [659, 58] on link "Used" at bounding box center [661, 55] width 28 height 31
click at [660, 82] on link "Pre-Owned Vehicles" at bounding box center [684, 84] width 74 height 27
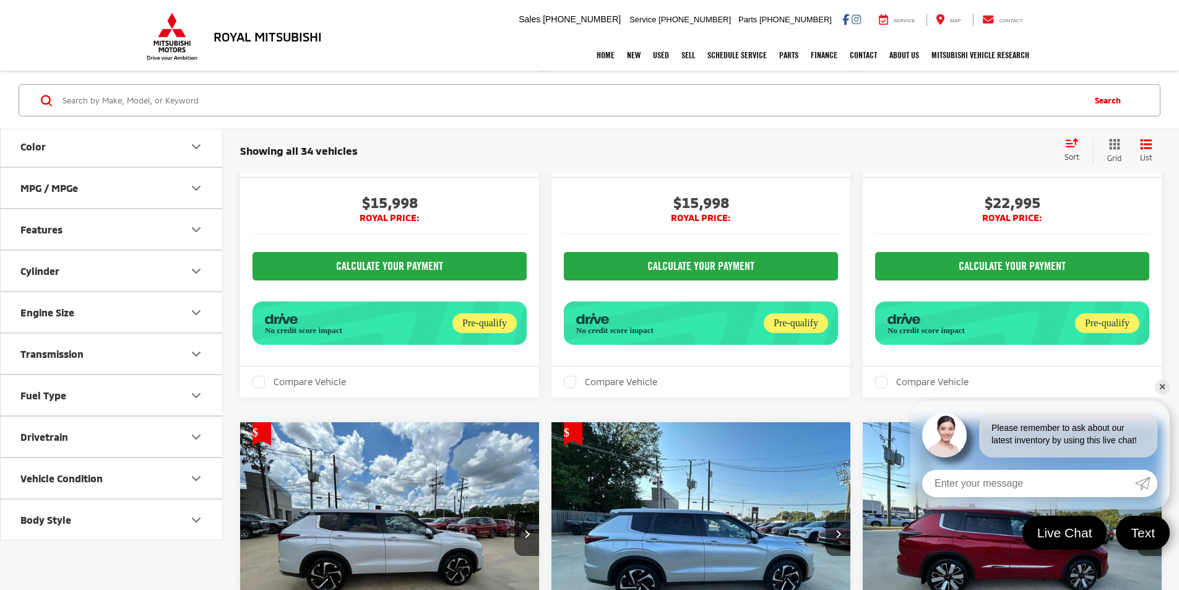
scroll to position [253, 0]
click at [194, 435] on icon "Drivetrain" at bounding box center [196, 436] width 15 height 15
click at [20, 469] on label "4WD (2)" at bounding box center [40, 466] width 50 height 20
checkbox input "true"
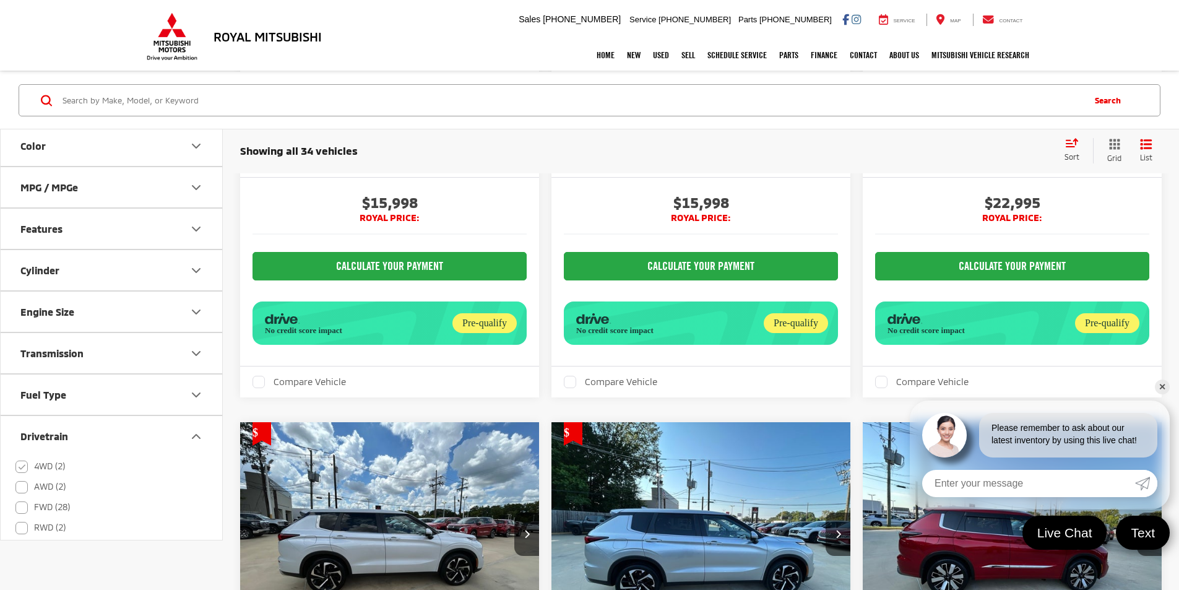
scroll to position [0, 0]
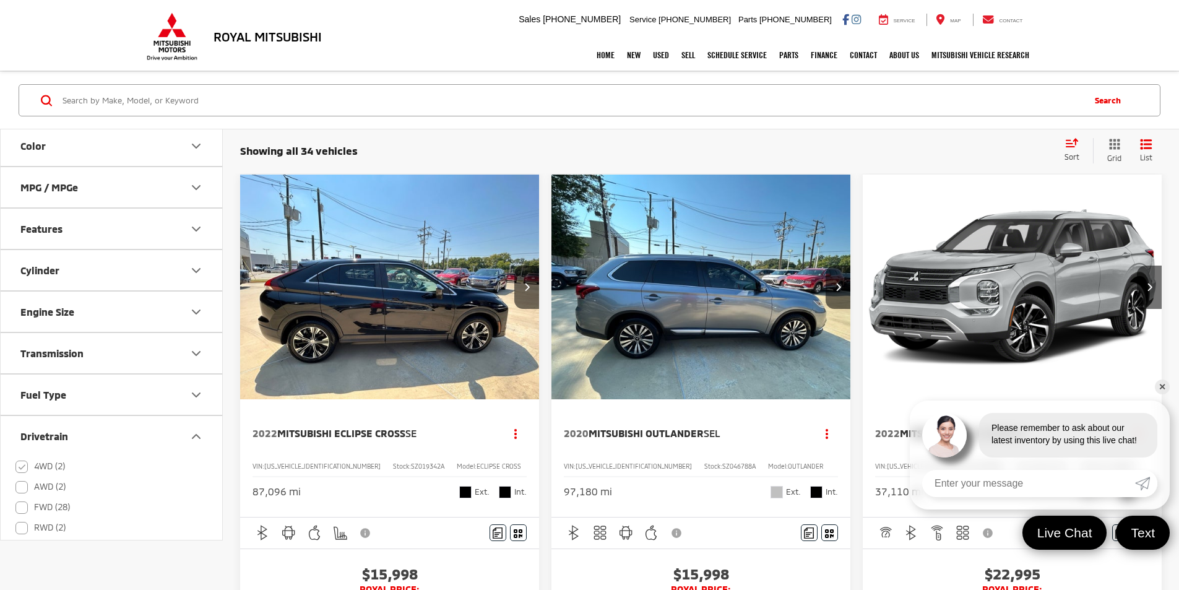
click at [24, 483] on label "AWD (2)" at bounding box center [40, 487] width 50 height 20
checkbox input "true"
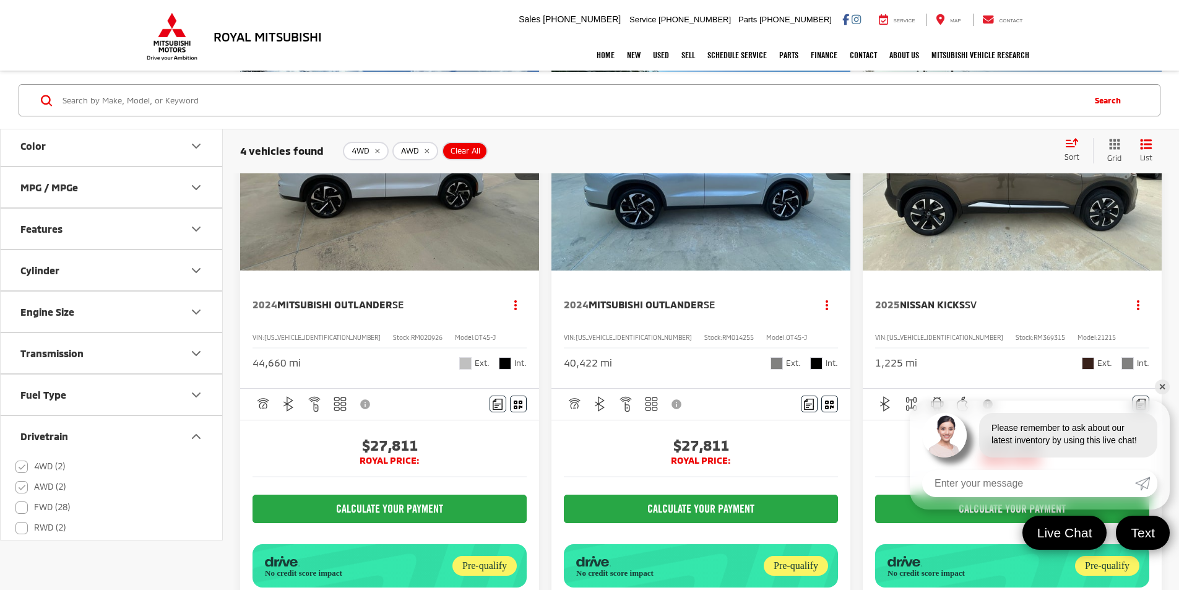
scroll to position [69, 0]
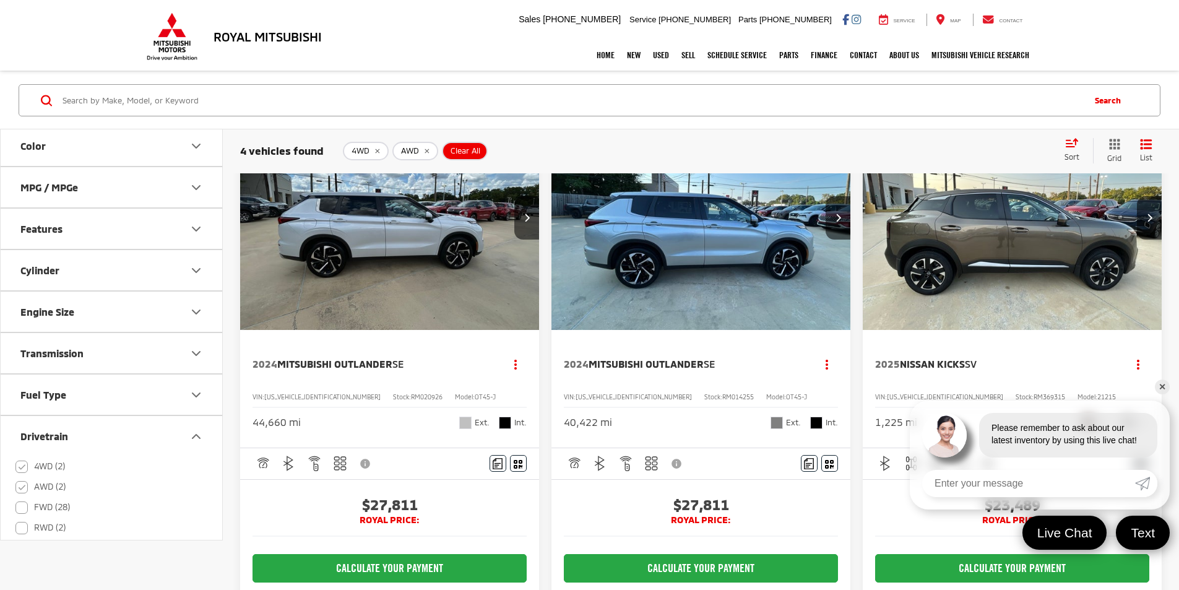
click at [587, 214] on img "2024 Mitsubishi Outlander SE 0" at bounding box center [701, 218] width 301 height 226
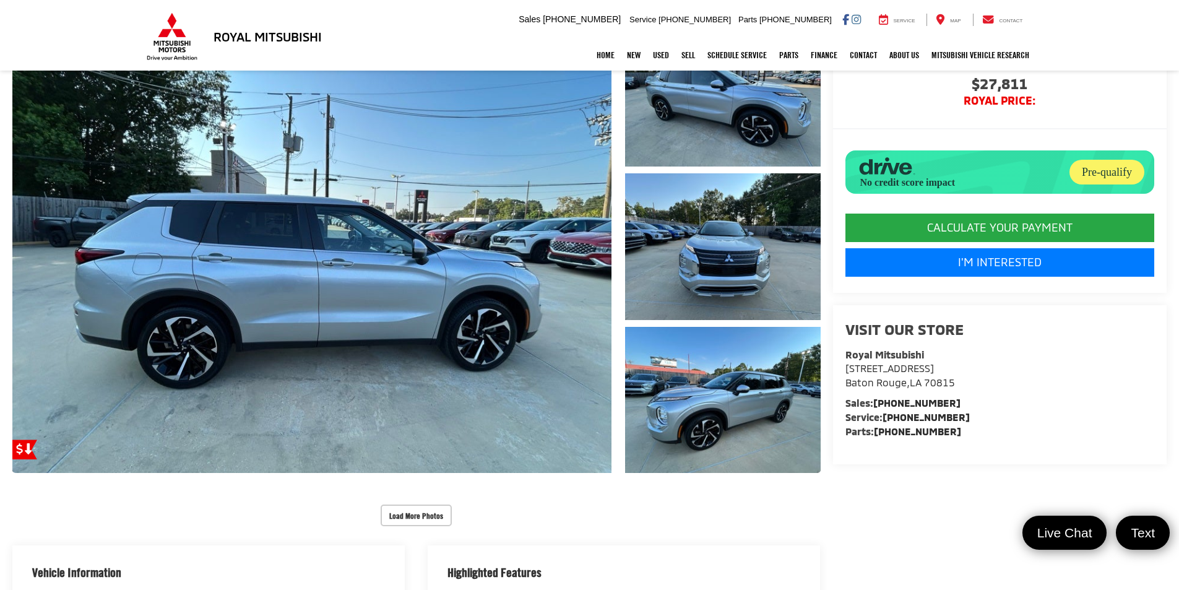
scroll to position [124, 0]
